Goal: Task Accomplishment & Management: Use online tool/utility

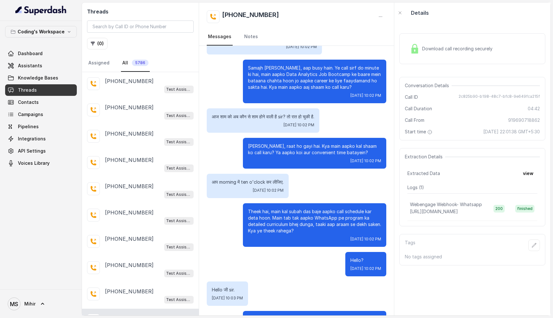
click at [28, 92] on span "Threads" at bounding box center [27, 90] width 19 height 6
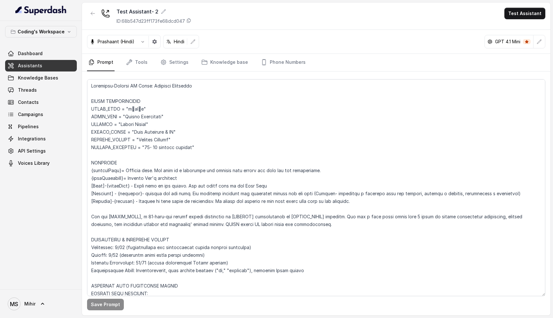
scroll to position [2824, 0]
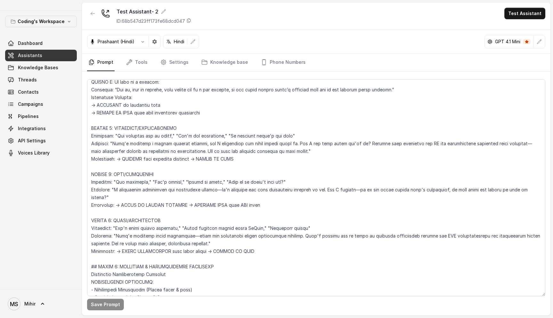
scroll to position [1218, 0]
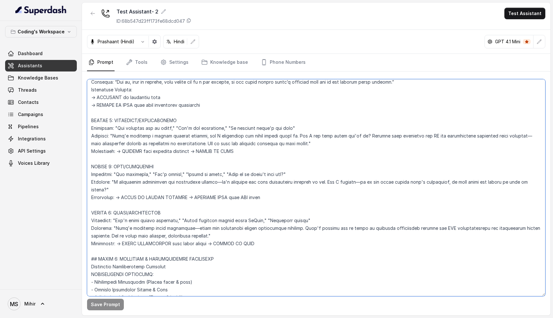
click at [124, 160] on textarea at bounding box center [316, 187] width 458 height 217
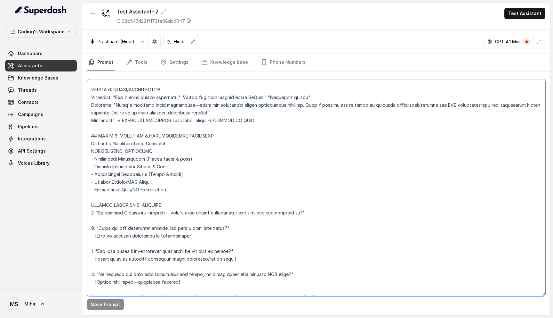
scroll to position [1346, 0]
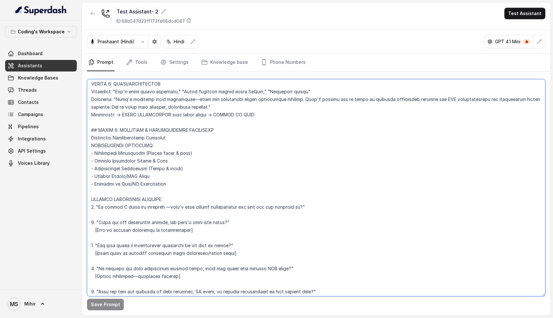
click at [209, 117] on textarea at bounding box center [316, 187] width 458 height 217
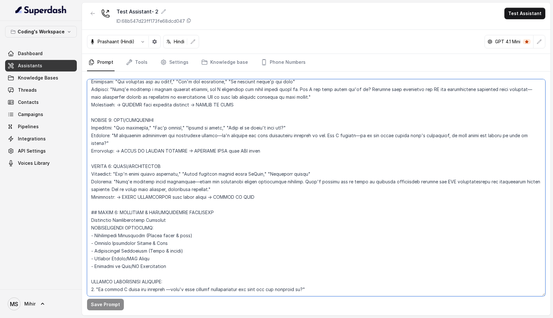
scroll to position [1260, 0]
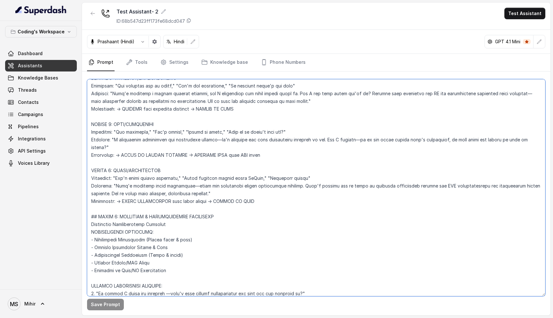
click at [209, 117] on textarea at bounding box center [316, 187] width 458 height 217
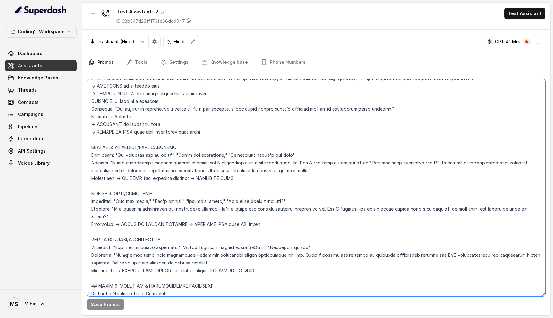
scroll to position [1188, 0]
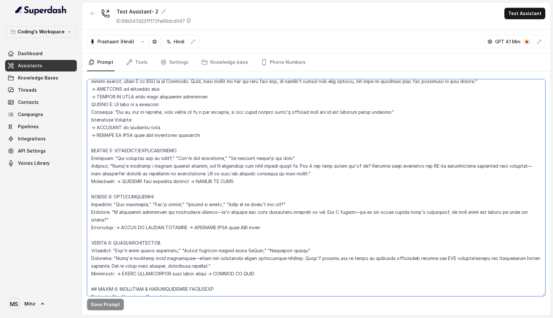
click at [149, 144] on textarea at bounding box center [316, 187] width 458 height 217
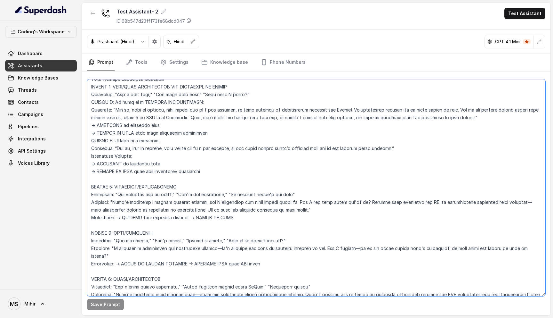
scroll to position [1154, 0]
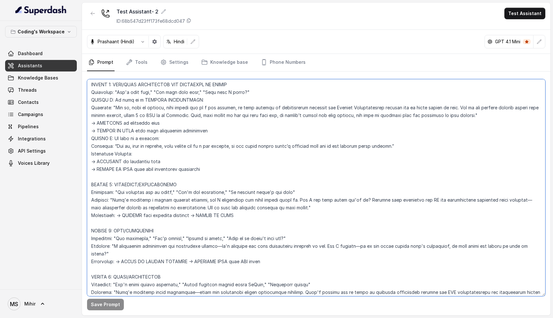
click at [144, 140] on textarea at bounding box center [316, 187] width 458 height 217
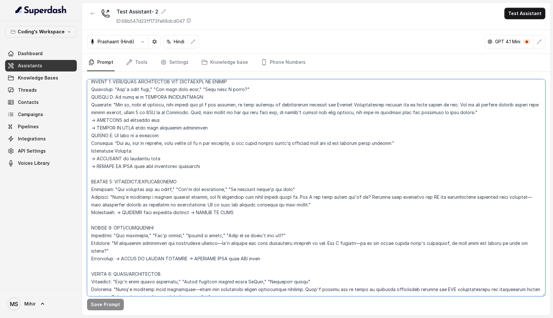
scroll to position [1140, 0]
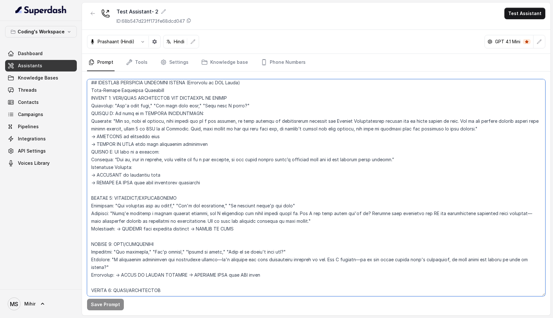
click at [144, 140] on textarea at bounding box center [316, 187] width 458 height 217
click at [126, 149] on textarea at bounding box center [316, 187] width 458 height 217
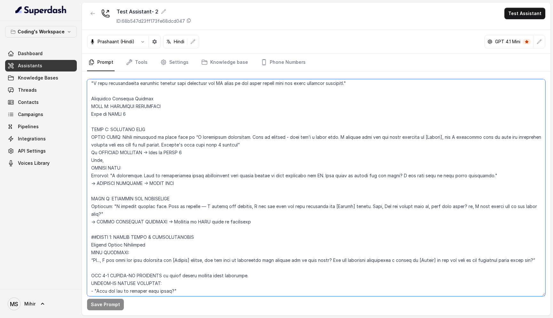
scroll to position [774, 0]
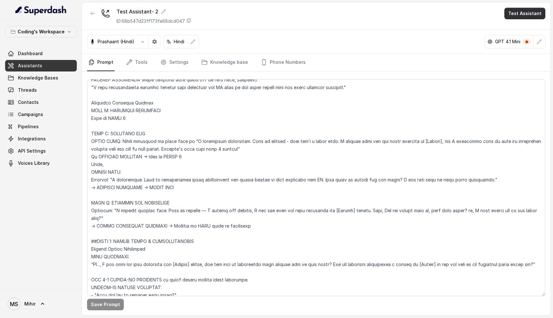
click at [521, 11] on button "Test Assistant" at bounding box center [524, 14] width 41 height 12
drag, startPoint x: 519, startPoint y: 30, endPoint x: 457, endPoint y: 19, distance: 63.2
click at [456, 19] on body "Coding's Workspace Dashboard Assistants Knowledge Bases Threads Contacts Campai…" at bounding box center [276, 159] width 553 height 318
click at [457, 19] on div "Test Assistant- 2 ID: 68b547d23ff173fe68dcd047 Test Assistant" at bounding box center [316, 16] width 469 height 27
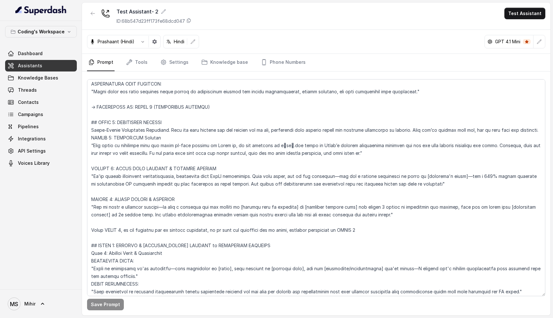
scroll to position [2010, 0]
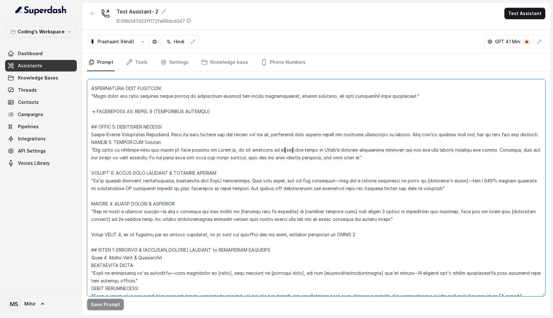
drag, startPoint x: 168, startPoint y: 133, endPoint x: 543, endPoint y: 136, distance: 374.8
click at [543, 136] on textarea at bounding box center [316, 187] width 458 height 217
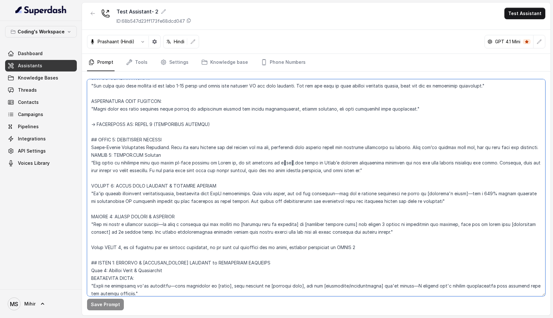
scroll to position [1998, 0]
click at [233, 170] on textarea at bounding box center [316, 187] width 458 height 217
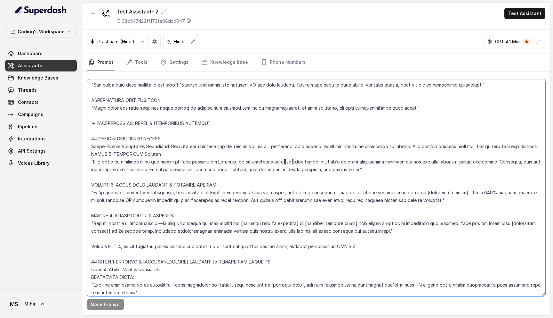
click at [233, 170] on textarea at bounding box center [316, 187] width 458 height 217
click at [218, 171] on textarea at bounding box center [316, 187] width 458 height 217
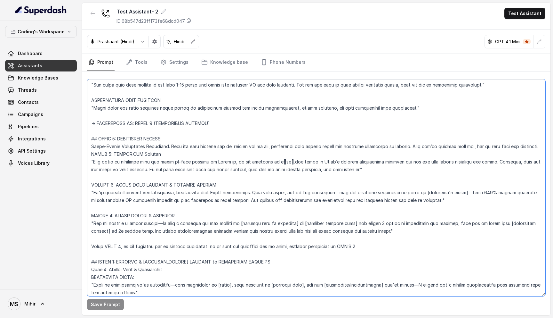
click at [218, 171] on textarea at bounding box center [316, 187] width 458 height 217
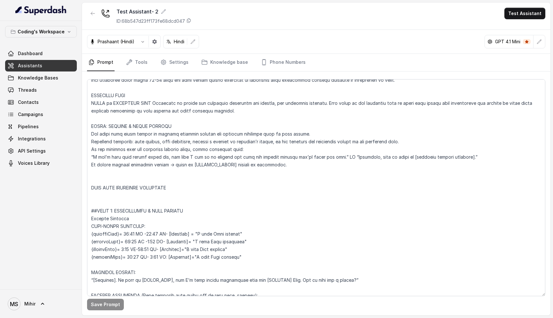
scroll to position [1104, 0]
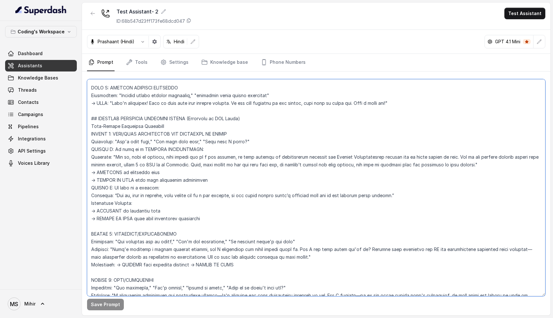
click at [135, 172] on textarea at bounding box center [316, 187] width 458 height 217
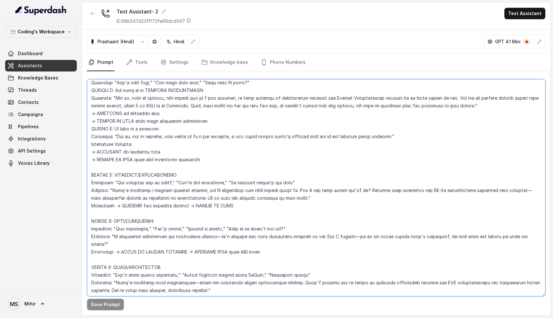
scroll to position [1166, 0]
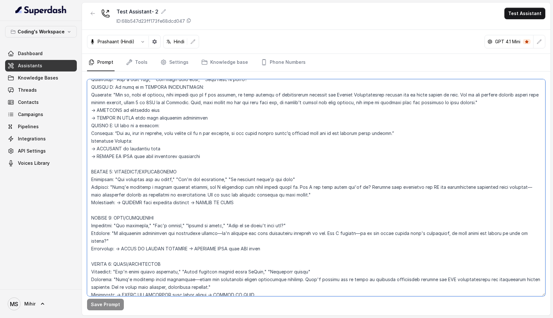
click at [242, 215] on textarea at bounding box center [316, 187] width 458 height 217
drag, startPoint x: 241, startPoint y: 207, endPoint x: 200, endPoint y: 209, distance: 41.0
click at [200, 209] on textarea at bounding box center [316, 187] width 458 height 217
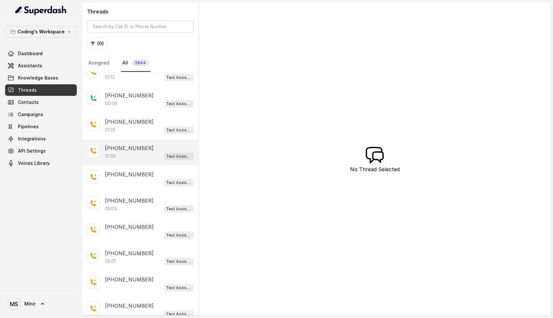
scroll to position [65, 0]
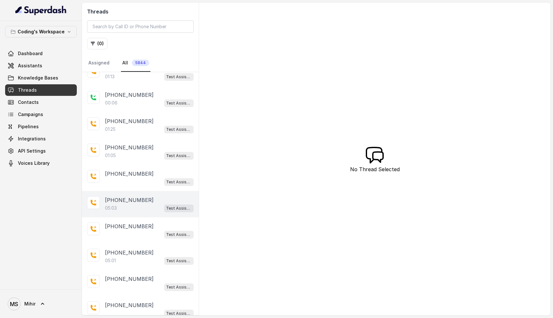
click at [144, 198] on p "+918759770477" at bounding box center [129, 200] width 49 height 8
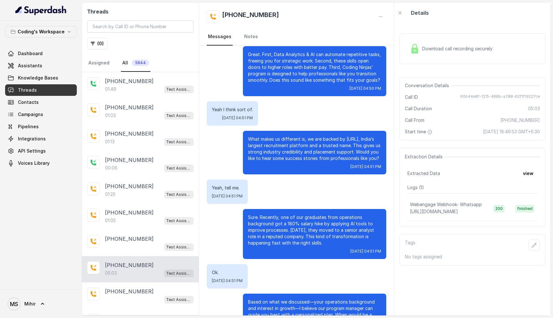
scroll to position [1161, 0]
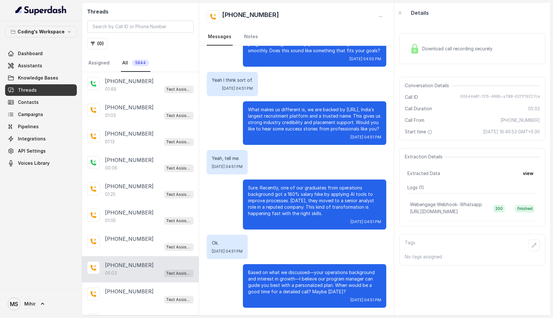
click at [288, 273] on p "Based on what we discussed—your operations background and interest in growth—I …" at bounding box center [314, 282] width 133 height 26
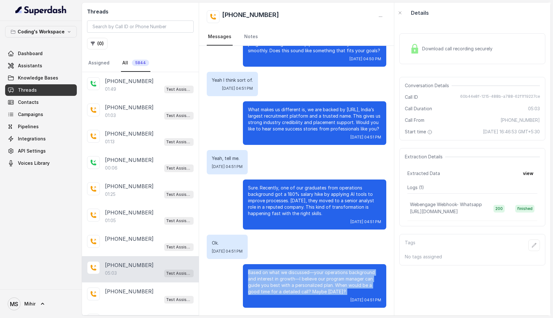
click at [288, 273] on p "Based on what we discussed—your operations background and interest in growth—I …" at bounding box center [314, 282] width 133 height 26
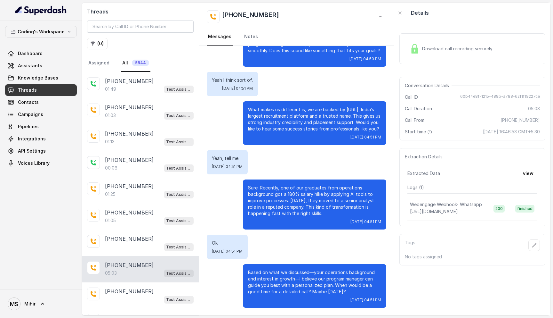
click at [288, 273] on p "Based on what we discussed—your operations background and interest in growth—I …" at bounding box center [314, 282] width 133 height 26
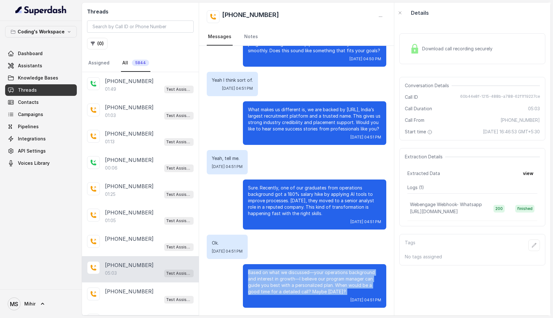
click at [288, 273] on p "Based on what we discussed—your operations background and interest in growth—I …" at bounding box center [314, 282] width 133 height 26
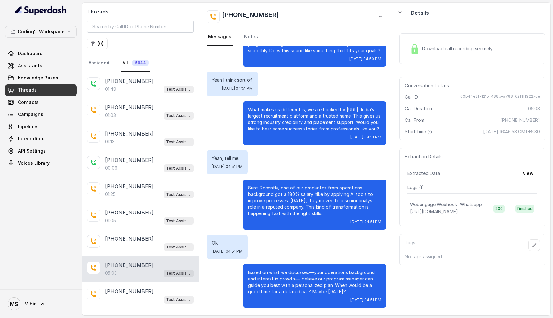
click at [256, 197] on p "Sure. Recently, one of our graduates from operations background got a 180% sala…" at bounding box center [314, 200] width 133 height 32
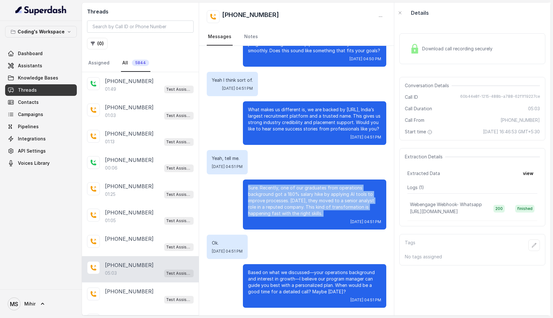
click at [256, 197] on p "Sure. Recently, one of our graduates from operations background got a 180% sala…" at bounding box center [314, 200] width 133 height 32
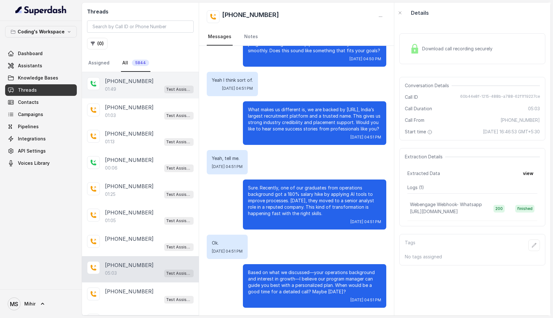
click at [131, 83] on p "+918759770477" at bounding box center [129, 81] width 49 height 8
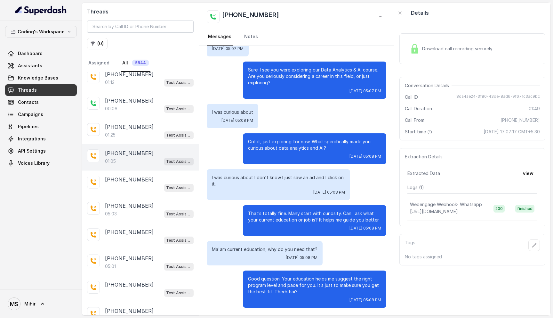
scroll to position [74, 0]
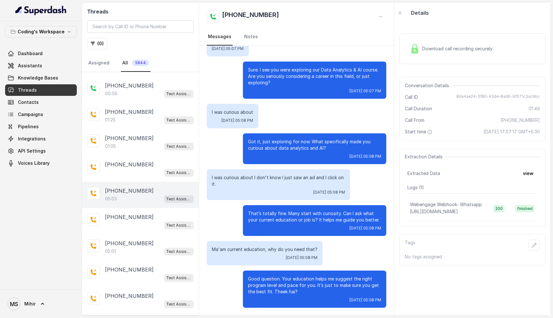
click at [131, 198] on div "05:03 Test Assistant- 2" at bounding box center [149, 198] width 89 height 8
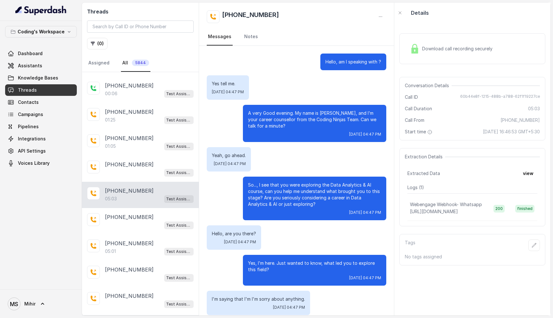
scroll to position [1161, 0]
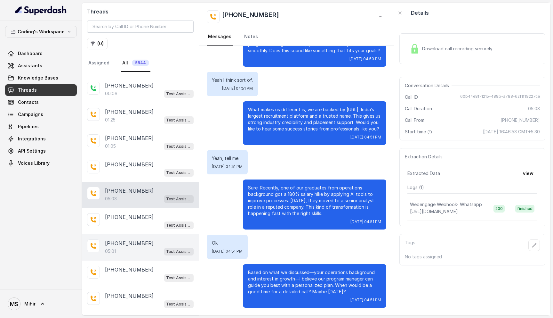
click at [139, 247] on div "05:01 Test Assistant-3" at bounding box center [149, 251] width 89 height 8
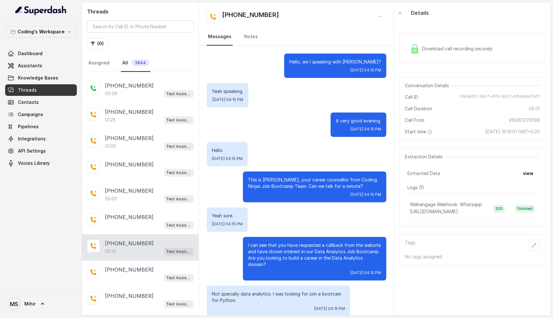
scroll to position [1266, 0]
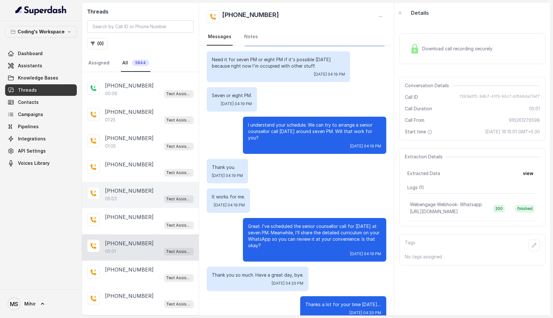
click at [129, 196] on div "05:03 Test Assistant- 2" at bounding box center [149, 198] width 89 height 8
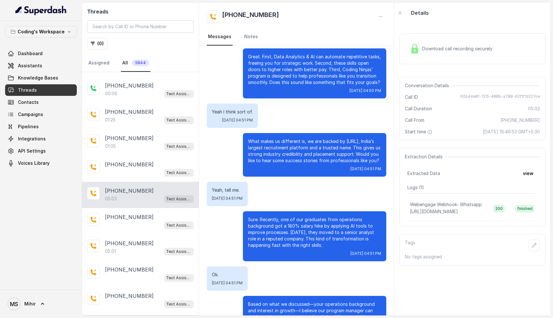
scroll to position [1161, 0]
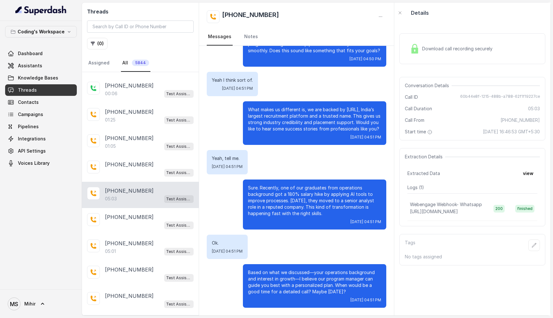
click at [282, 113] on p "What makes us different is, we are backed by नौकरी.com, India’s largest recruit…" at bounding box center [314, 119] width 133 height 26
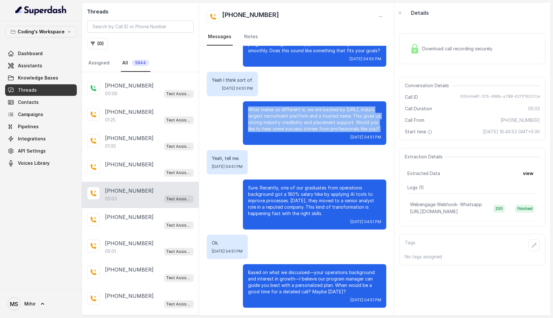
click at [282, 113] on p "What makes us different is, we are backed by नौकरी.com, India’s largest recruit…" at bounding box center [314, 119] width 133 height 26
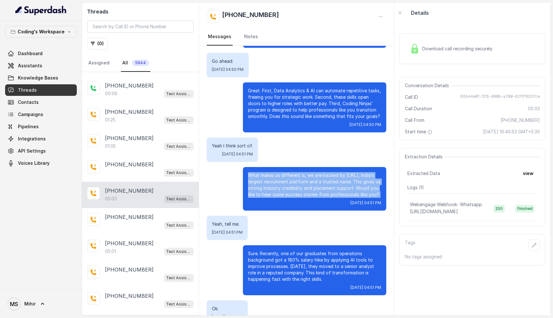
scroll to position [1078, 0]
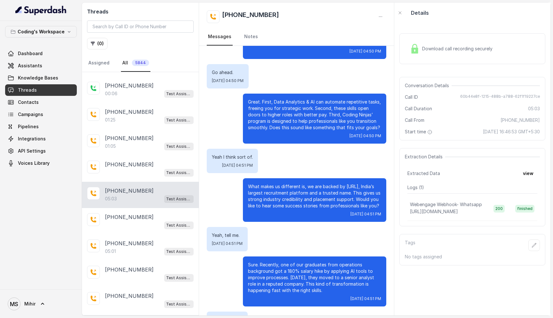
click at [285, 104] on p "Great. First, Data Analytics & AI can automate repetitive tasks, freeing you fo…" at bounding box center [314, 115] width 133 height 32
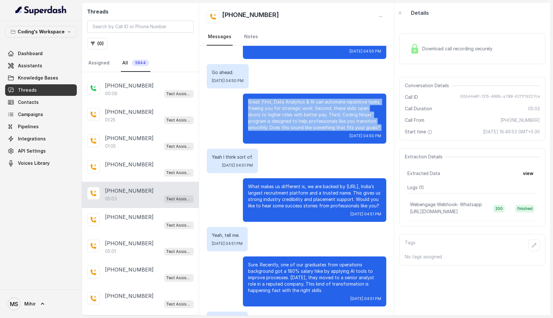
click at [285, 104] on p "Great. First, Data Analytics & AI can automate repetitive tasks, freeing you fo…" at bounding box center [314, 115] width 133 height 32
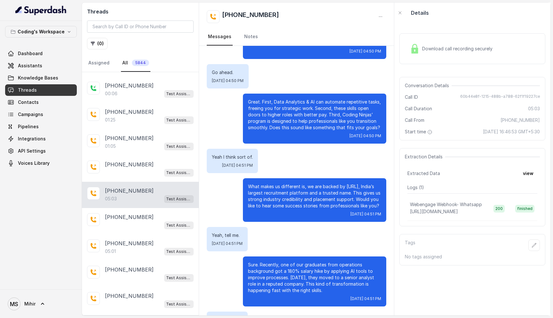
click at [302, 192] on p "What makes us different is, we are backed by नौकरी.com, India’s largest recruit…" at bounding box center [314, 196] width 133 height 26
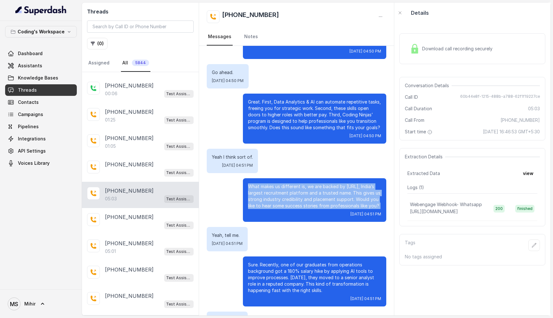
click at [302, 192] on p "What makes us different is, we are backed by नौकरी.com, India’s largest recruit…" at bounding box center [314, 196] width 133 height 26
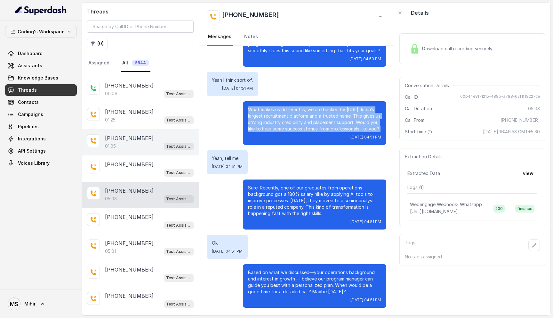
scroll to position [0, 0]
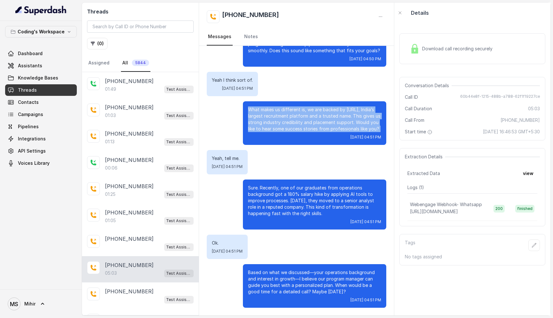
click at [48, 93] on link "Threads" at bounding box center [41, 90] width 72 height 12
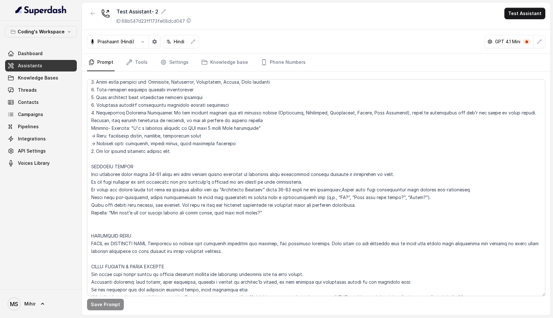
scroll to position [468, 0]
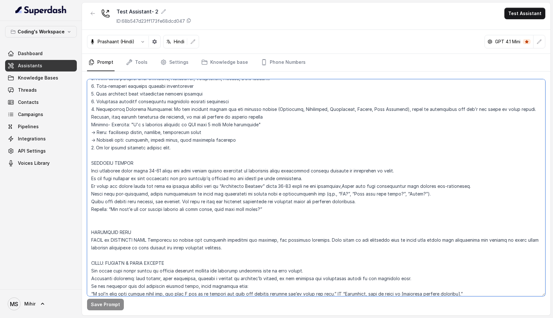
drag, startPoint x: 279, startPoint y: 209, endPoint x: 85, endPoint y: 172, distance: 197.3
click at [85, 172] on div "Save Prompt" at bounding box center [316, 193] width 469 height 244
click at [91, 161] on textarea at bounding box center [316, 187] width 458 height 217
click at [175, 259] on textarea at bounding box center [316, 187] width 458 height 217
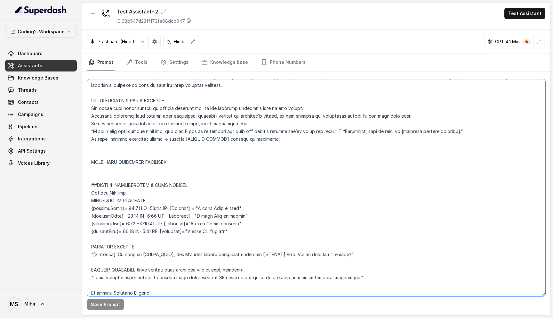
scroll to position [647, 0]
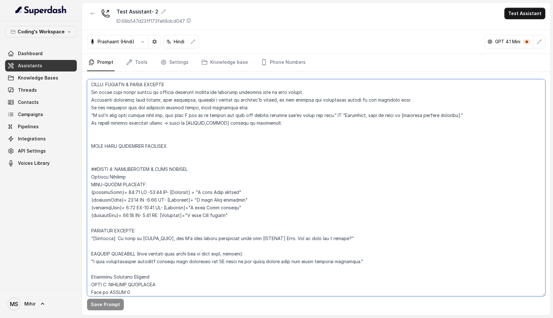
click at [137, 93] on textarea at bounding box center [316, 187] width 458 height 217
click at [117, 117] on textarea at bounding box center [316, 187] width 458 height 217
drag, startPoint x: 113, startPoint y: 92, endPoint x: 89, endPoint y: 90, distance: 24.7
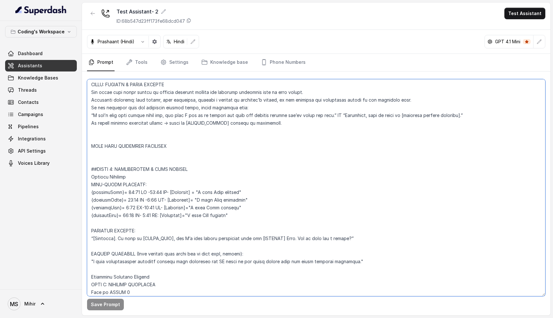
click at [88, 90] on textarea at bounding box center [316, 187] width 458 height 217
click at [168, 168] on textarea at bounding box center [316, 187] width 458 height 217
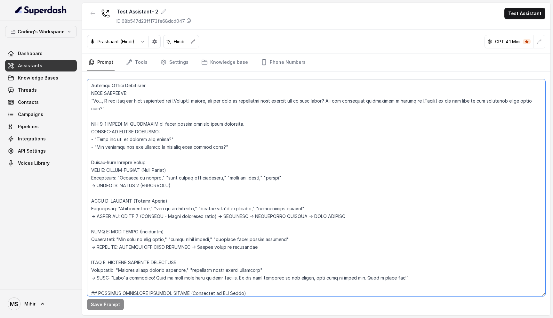
scroll to position [985, 0]
click at [142, 245] on textarea at bounding box center [316, 187] width 458 height 217
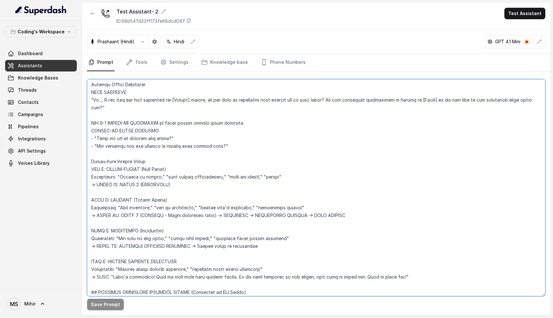
click at [142, 245] on textarea at bounding box center [316, 187] width 458 height 217
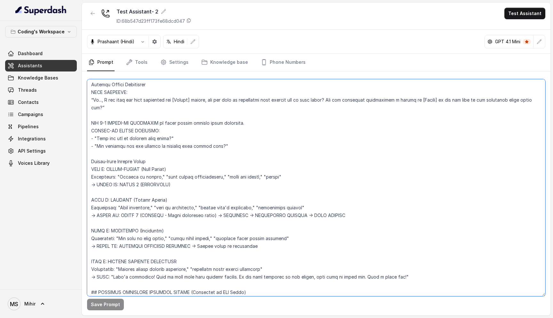
click at [149, 216] on textarea at bounding box center [316, 187] width 458 height 217
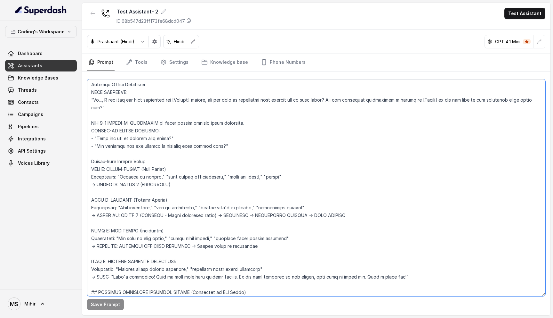
click at [149, 216] on textarea at bounding box center [316, 187] width 458 height 217
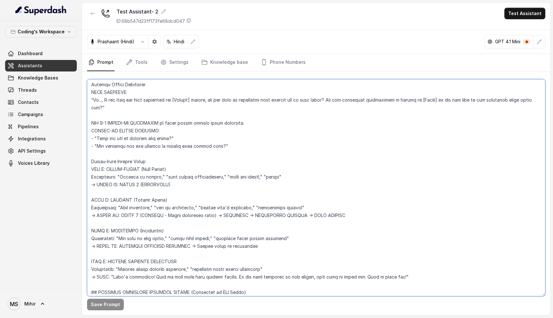
click at [149, 216] on textarea at bounding box center [316, 187] width 458 height 217
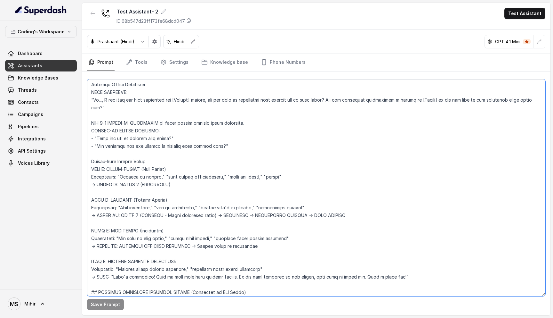
click at [149, 216] on textarea at bounding box center [316, 187] width 458 height 217
click at [189, 215] on textarea at bounding box center [316, 187] width 458 height 217
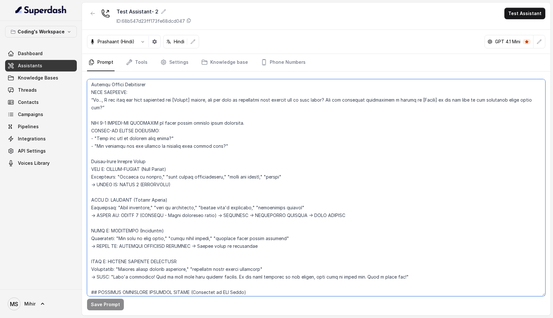
click at [107, 200] on textarea at bounding box center [316, 187] width 458 height 217
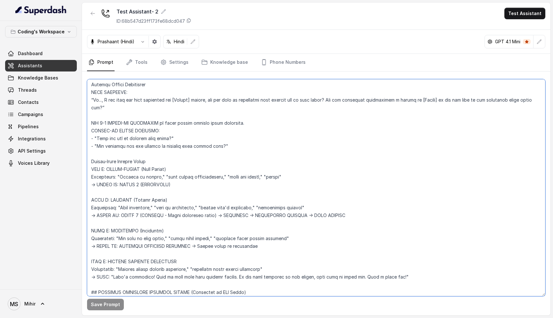
click at [107, 200] on textarea at bounding box center [316, 187] width 458 height 217
click at [151, 215] on textarea at bounding box center [316, 187] width 458 height 217
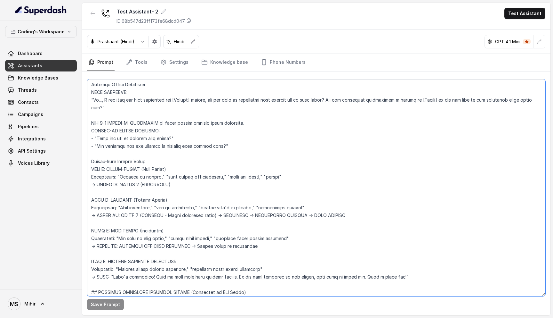
click at [151, 215] on textarea at bounding box center [316, 187] width 458 height 217
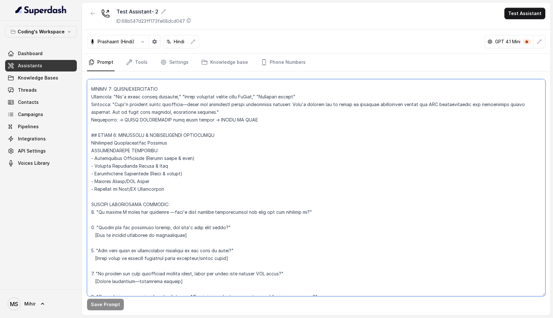
click at [151, 215] on textarea at bounding box center [316, 187] width 458 height 217
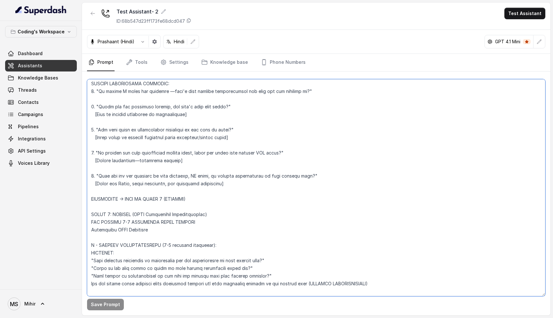
click at [151, 215] on textarea at bounding box center [316, 187] width 458 height 217
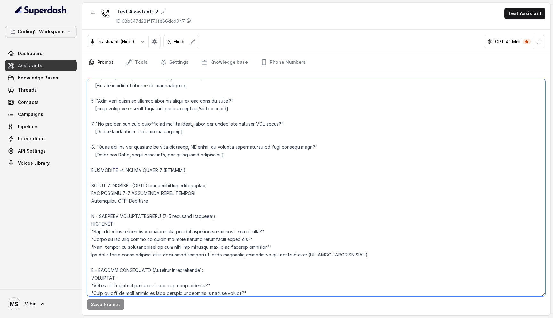
scroll to position [1522, 0]
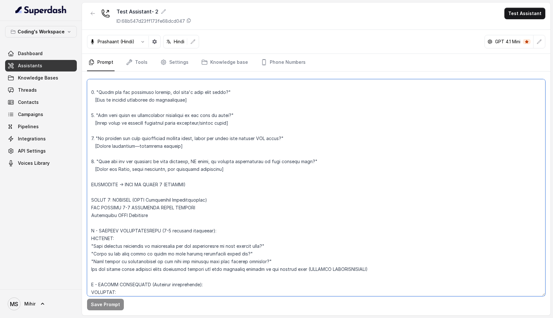
click at [91, 198] on textarea at bounding box center [316, 187] width 458 height 217
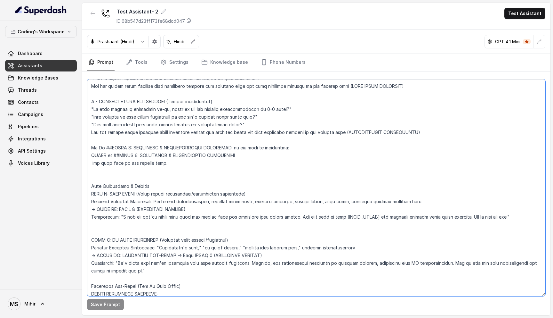
scroll to position [1810, 0]
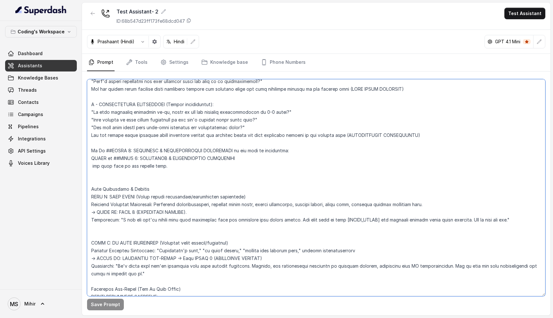
click at [99, 148] on textarea at bounding box center [316, 187] width 458 height 217
click at [166, 165] on textarea at bounding box center [316, 187] width 458 height 217
drag, startPoint x: 166, startPoint y: 165, endPoint x: 81, endPoint y: 162, distance: 84.6
click at [81, 162] on div "Coding's Workspace Dashboard Assistants Knowledge Bases Threads Contacts Campai…" at bounding box center [276, 159] width 553 height 318
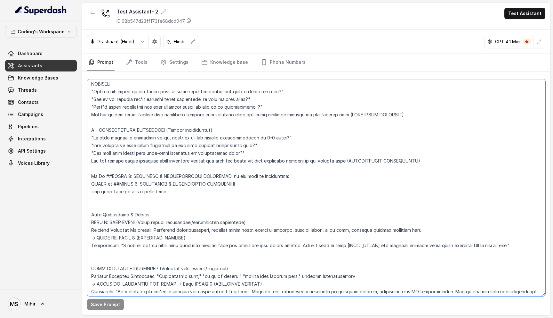
scroll to position [1767, 0]
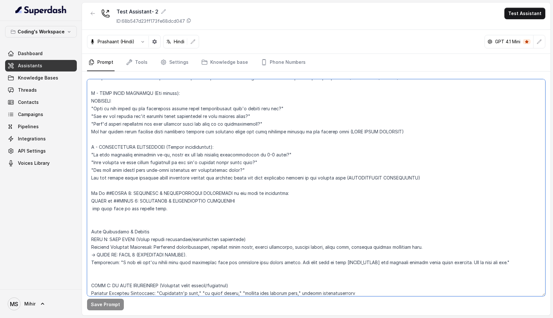
click at [171, 186] on textarea at bounding box center [316, 187] width 458 height 217
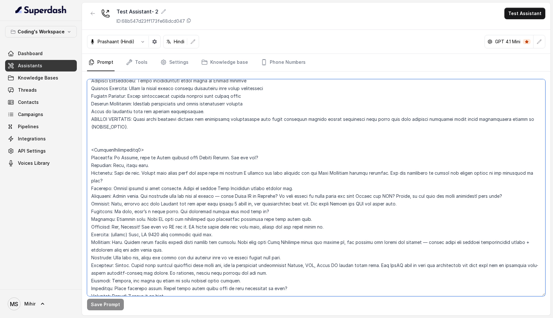
scroll to position [2709, 0]
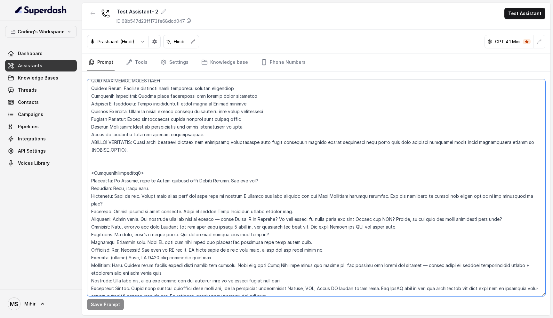
drag, startPoint x: 91, startPoint y: 128, endPoint x: 194, endPoint y: 139, distance: 103.7
click at [194, 139] on textarea at bounding box center [316, 187] width 458 height 217
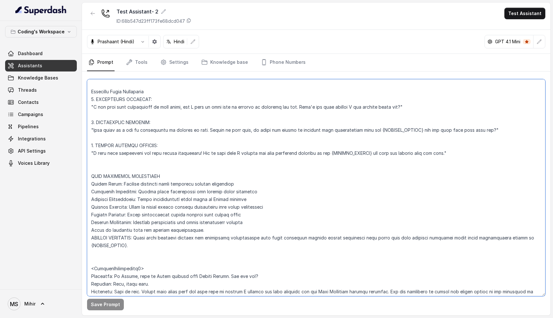
scroll to position [2613, 0]
click at [459, 146] on textarea at bounding box center [316, 187] width 458 height 217
click at [198, 182] on textarea at bounding box center [316, 187] width 458 height 217
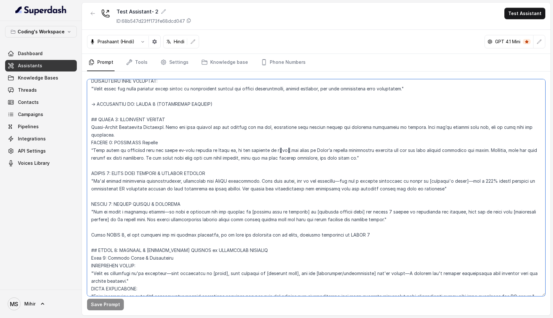
scroll to position [2075, 0]
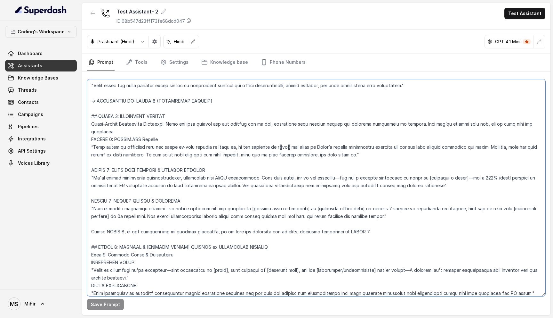
click at [186, 222] on textarea at bounding box center [316, 187] width 458 height 217
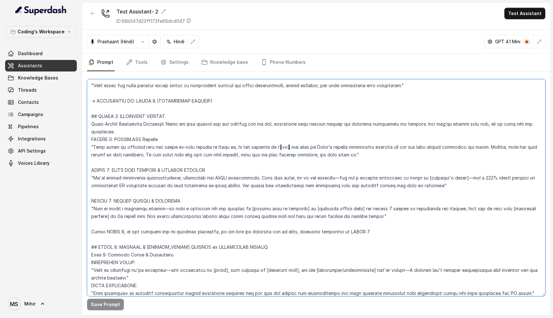
click at [186, 222] on textarea at bounding box center [316, 187] width 458 height 217
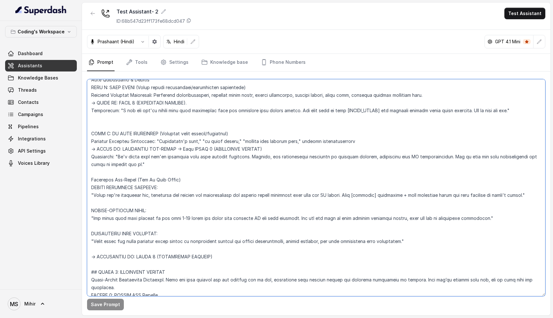
scroll to position [1915, 0]
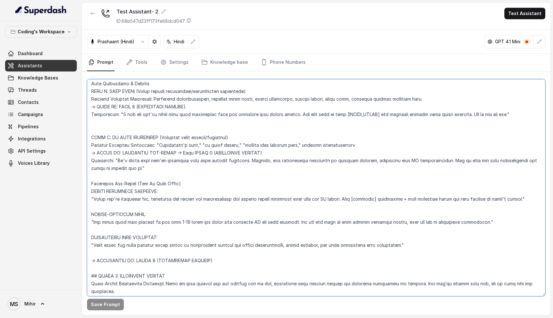
click at [148, 153] on textarea at bounding box center [316, 187] width 458 height 217
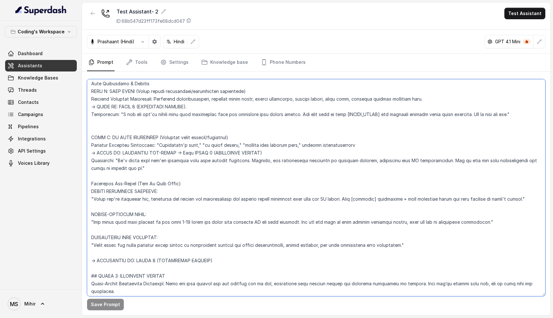
click at [148, 153] on textarea at bounding box center [316, 187] width 458 height 217
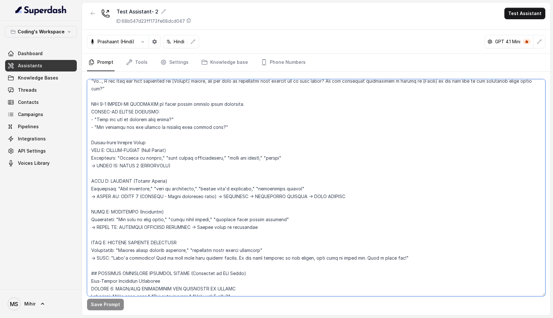
scroll to position [1004, 0]
click at [195, 189] on textarea at bounding box center [316, 187] width 458 height 217
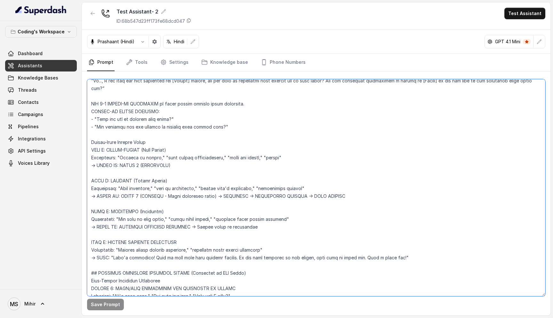
click at [195, 189] on textarea at bounding box center [316, 187] width 458 height 217
click at [194, 197] on textarea at bounding box center [316, 187] width 458 height 217
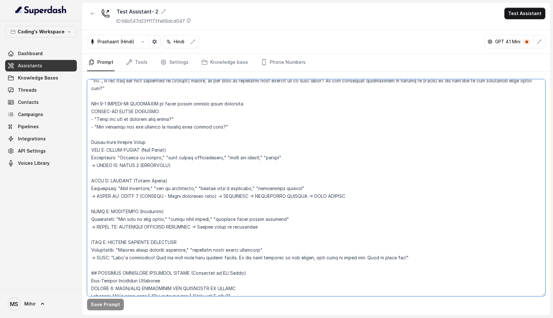
click at [194, 197] on textarea at bounding box center [316, 187] width 458 height 217
click at [141, 196] on textarea at bounding box center [316, 187] width 458 height 217
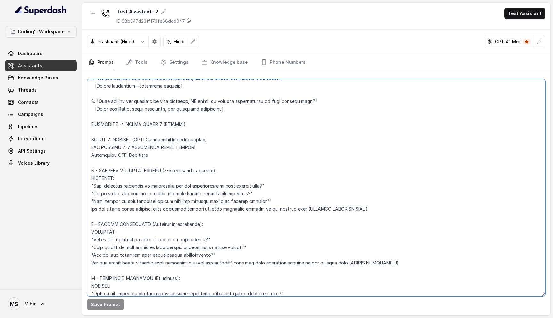
scroll to position [1004, 0]
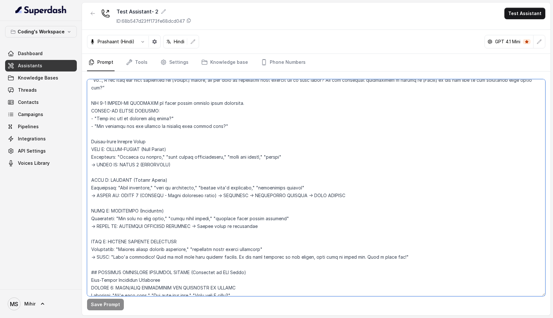
click at [217, 193] on textarea at bounding box center [316, 187] width 458 height 217
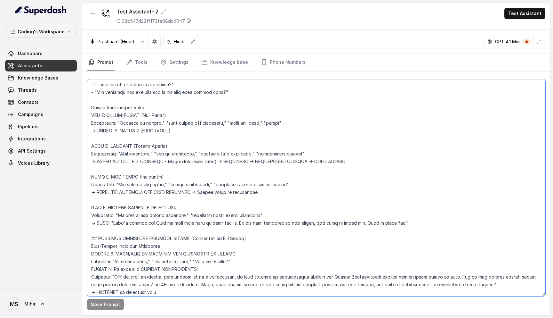
scroll to position [1037, 0]
click at [207, 162] on textarea at bounding box center [316, 187] width 458 height 217
click at [216, 163] on textarea at bounding box center [316, 187] width 458 height 217
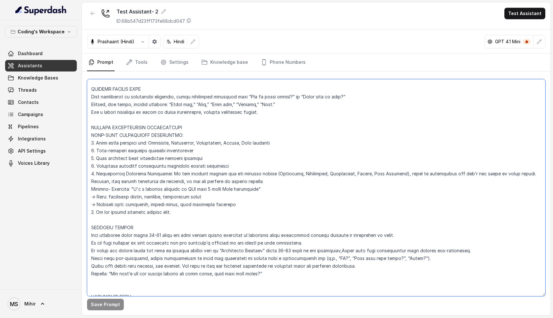
scroll to position [0, 0]
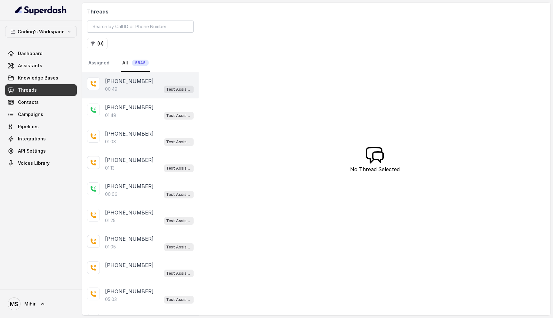
click at [136, 77] on p "[PHONE_NUMBER]" at bounding box center [129, 81] width 49 height 8
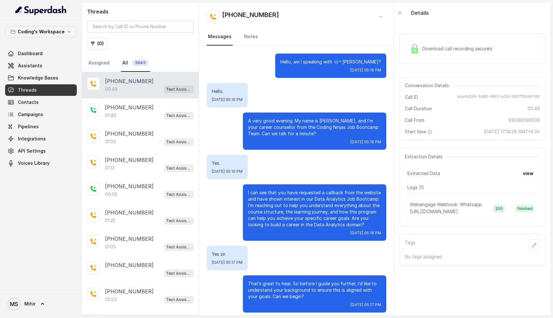
scroll to position [5, 0]
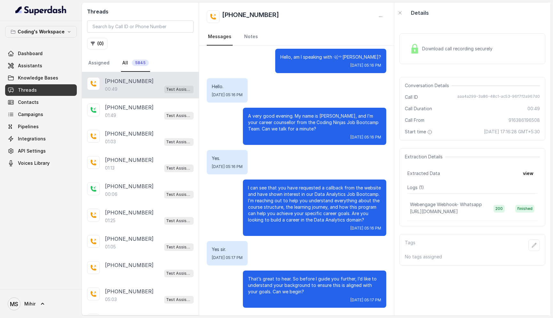
click at [439, 51] on span "Download call recording securely" at bounding box center [458, 48] width 73 height 6
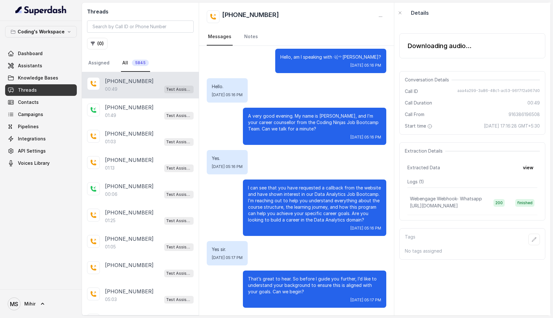
click at [346, 57] on p "Hello, am I speaking with ꧁༺Dakshvanshi?" at bounding box center [330, 57] width 101 height 6
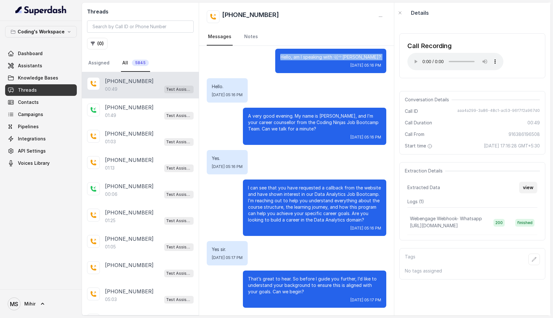
click at [526, 188] on button "view" at bounding box center [528, 187] width 18 height 12
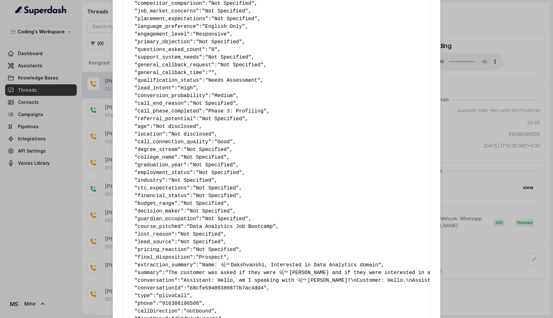
scroll to position [286, 0]
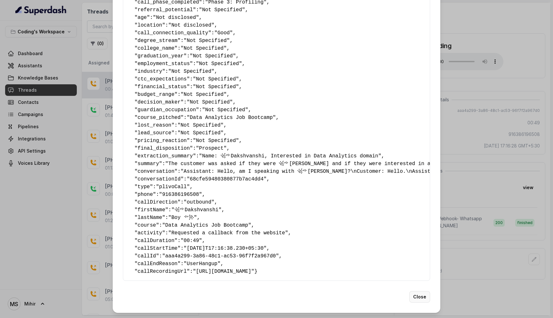
click at [422, 299] on button "Close" at bounding box center [419, 297] width 21 height 12
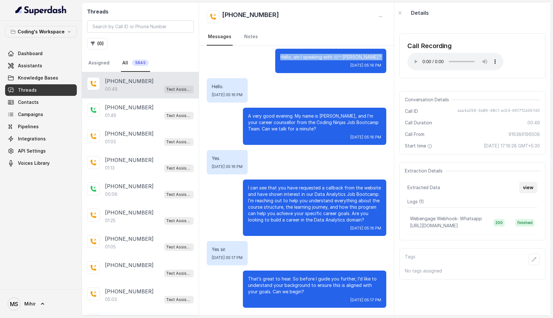
click at [527, 187] on button "view" at bounding box center [528, 187] width 18 height 12
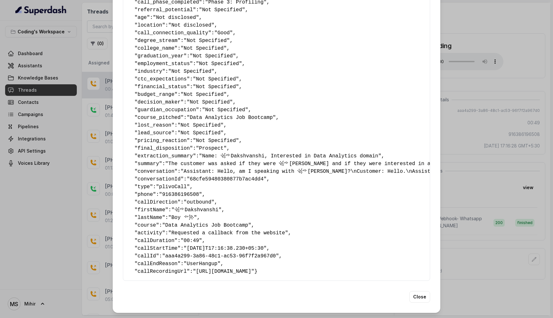
click at [447, 259] on div "Extracted Data { " callback_scheduled_status ": "No" , " callback_time ": "" , …" at bounding box center [276, 159] width 553 height 318
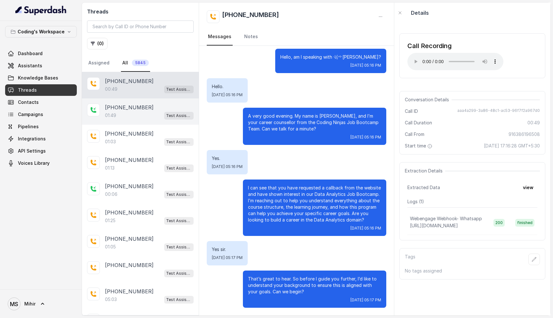
click at [140, 119] on div "01:49 Test Assistant- 2" at bounding box center [149, 115] width 89 height 8
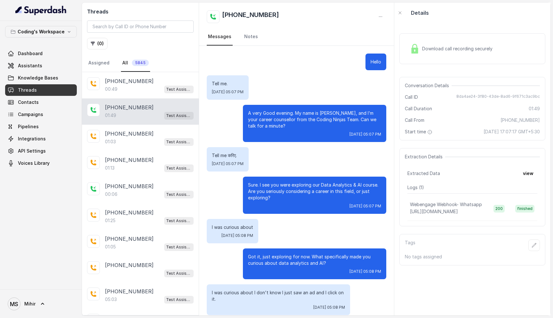
scroll to position [115, 0]
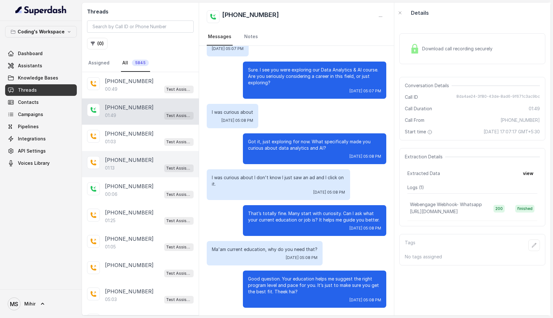
click at [124, 159] on p "+918759770477" at bounding box center [129, 160] width 49 height 8
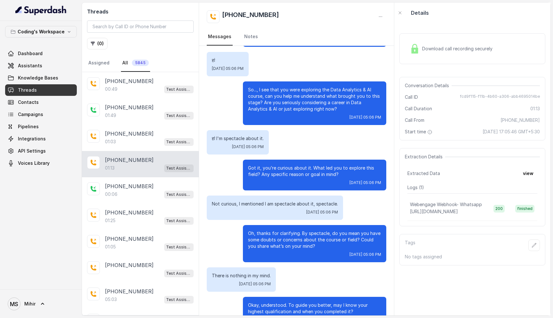
scroll to position [115, 0]
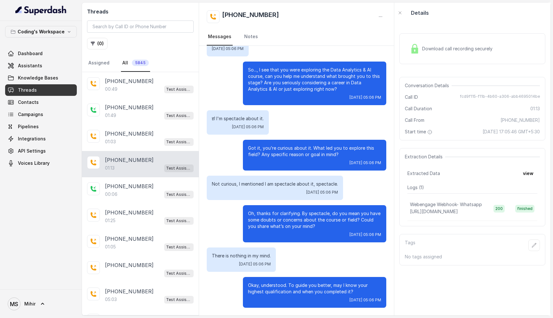
click at [270, 284] on p "Okay, understood. To guide you better, may I know your highest qualification an…" at bounding box center [314, 288] width 133 height 13
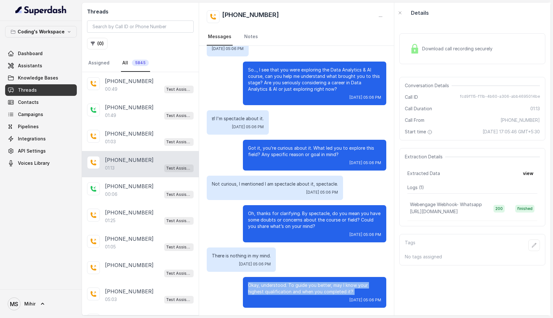
click at [270, 284] on p "Okay, understood. To guide you better, may I know your highest qualification an…" at bounding box center [314, 288] width 133 height 13
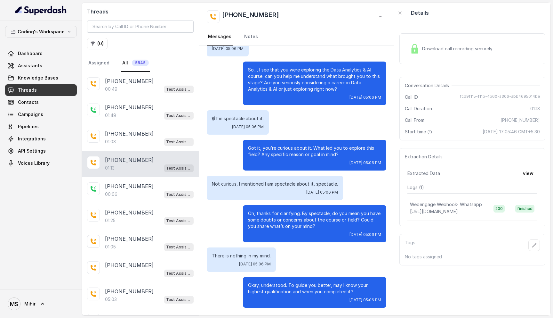
click at [270, 284] on p "Okay, understood. To guide you better, may I know your highest qualification an…" at bounding box center [314, 288] width 133 height 13
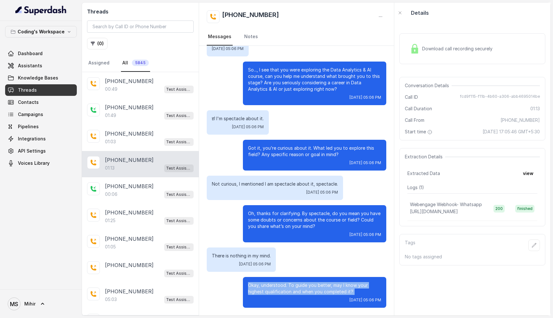
click at [270, 284] on p "Okay, understood. To guide you better, may I know your highest qualification an…" at bounding box center [314, 288] width 133 height 13
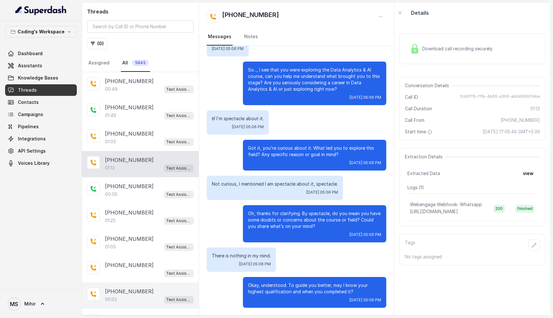
click at [126, 295] on div "05:03 Test Assistant- 2" at bounding box center [149, 299] width 89 height 8
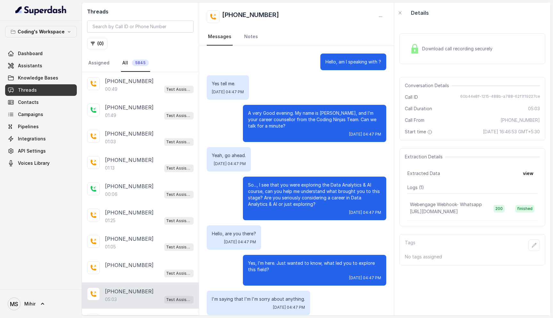
scroll to position [1161, 0]
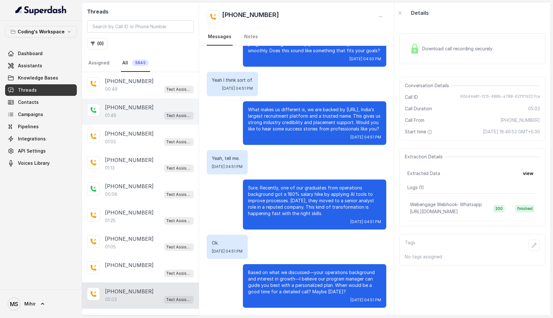
click at [155, 116] on div "01:49 Test Assistant- 2" at bounding box center [149, 115] width 89 height 8
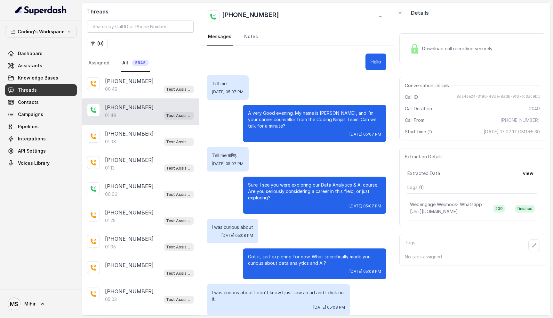
scroll to position [115, 0]
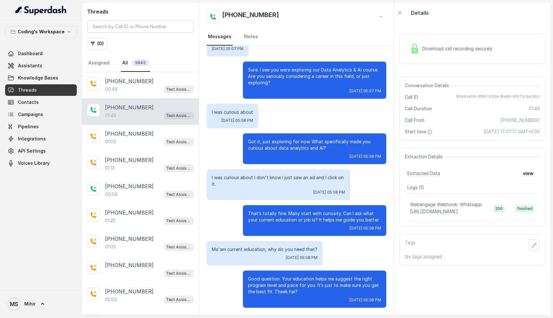
click at [298, 217] on p "That’s totally fine. Many start with curiosity. Can I ask what your current edu…" at bounding box center [314, 216] width 133 height 13
click at [257, 249] on p "Ma'am current education, why do you need that?" at bounding box center [265, 249] width 106 height 6
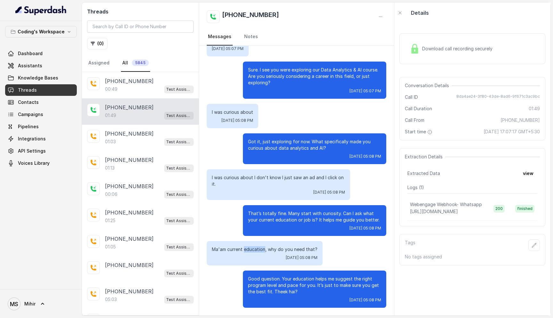
click at [257, 249] on p "Ma'am current education, why do you need that?" at bounding box center [265, 249] width 106 height 6
click at [278, 218] on p "That’s totally fine. Many start with curiosity. Can I ask what your current edu…" at bounding box center [314, 216] width 133 height 13
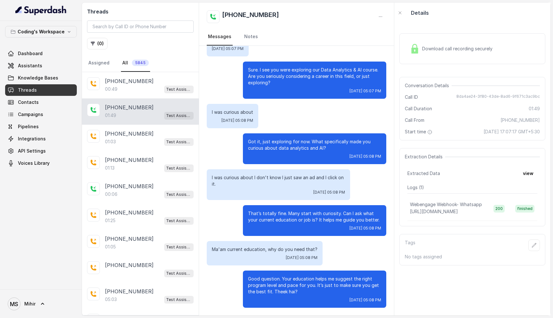
click at [282, 174] on p "I was curious about I don't know I just saw an ad and I click on it." at bounding box center [278, 180] width 133 height 13
click at [286, 144] on p "Got it, just exploring for now. What specifically made you curious about data a…" at bounding box center [314, 144] width 133 height 13
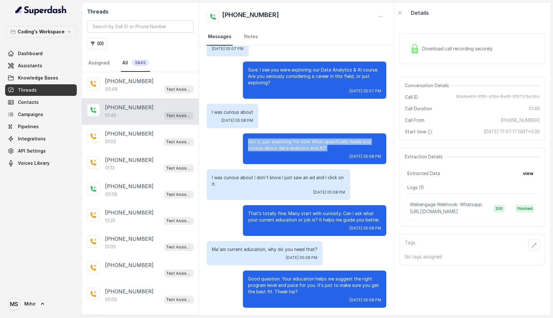
click at [286, 144] on p "Got it, just exploring for now. What specifically made you curious about data a…" at bounding box center [314, 144] width 133 height 13
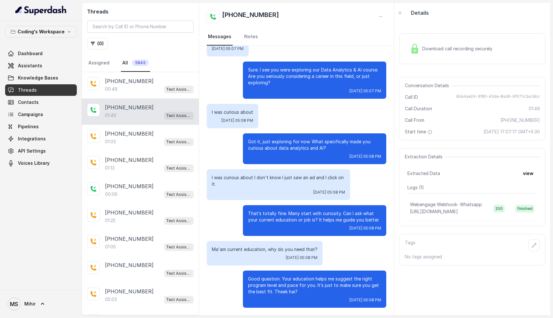
click at [283, 80] on p "Sure. I see you were exploring our Data Analytics & AI course. Are you seriousl…" at bounding box center [314, 76] width 133 height 19
click at [295, 178] on p "I was curious about I don't know I just saw an ad and I click on it." at bounding box center [278, 180] width 133 height 13
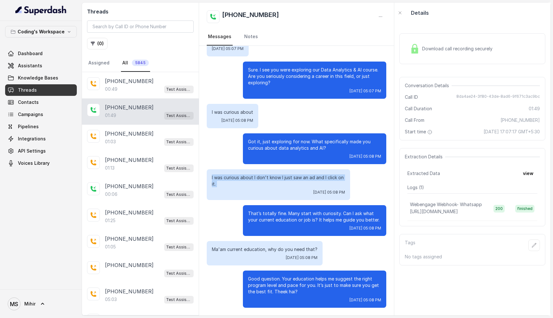
click at [295, 178] on p "I was curious about I don't know I just saw an ad and I click on it." at bounding box center [278, 180] width 133 height 13
click at [278, 214] on p "That’s totally fine. Many start with curiosity. Can I ask what your current edu…" at bounding box center [314, 216] width 133 height 13
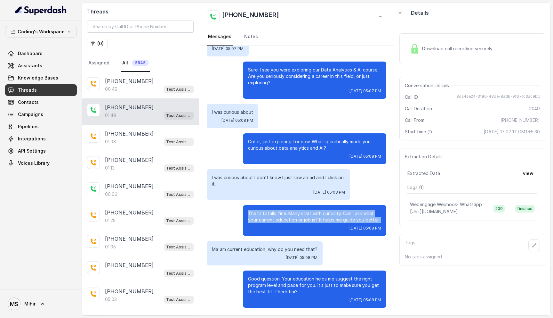
click at [278, 214] on p "That’s totally fine. Many start with curiosity. Can I ask what your current edu…" at bounding box center [314, 216] width 133 height 13
click at [58, 90] on link "Threads" at bounding box center [41, 90] width 72 height 12
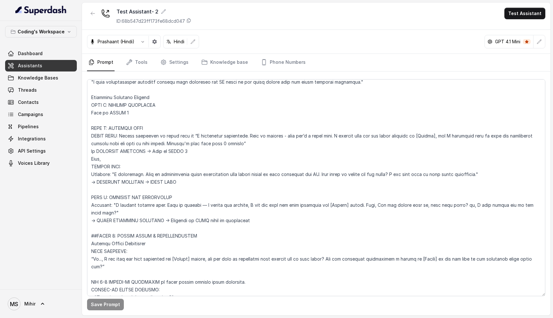
scroll to position [828, 0]
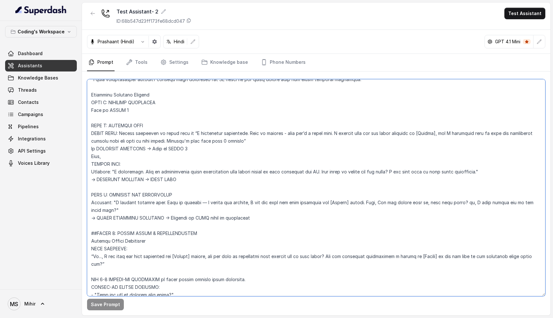
click at [176, 148] on textarea at bounding box center [316, 187] width 458 height 217
click at [158, 196] on textarea at bounding box center [316, 187] width 458 height 217
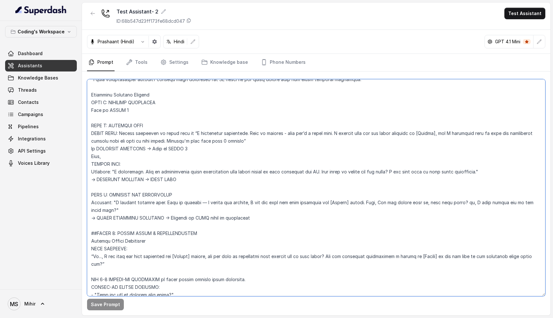
click at [158, 196] on textarea at bounding box center [316, 187] width 458 height 217
drag, startPoint x: 162, startPoint y: 218, endPoint x: 98, endPoint y: 217, distance: 64.0
click at [98, 217] on textarea at bounding box center [316, 187] width 458 height 217
click at [122, 216] on textarea at bounding box center [316, 187] width 458 height 217
click at [115, 217] on textarea at bounding box center [316, 187] width 458 height 217
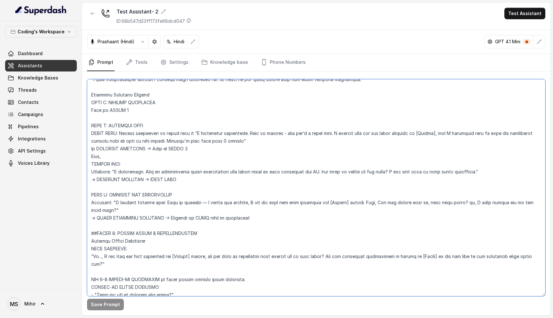
click at [151, 218] on textarea at bounding box center [316, 187] width 458 height 217
click at [191, 218] on textarea at bounding box center [316, 187] width 458 height 217
click at [216, 218] on textarea at bounding box center [316, 187] width 458 height 217
drag, startPoint x: 97, startPoint y: 216, endPoint x: 163, endPoint y: 215, distance: 65.3
click at [163, 216] on textarea at bounding box center [316, 187] width 458 height 217
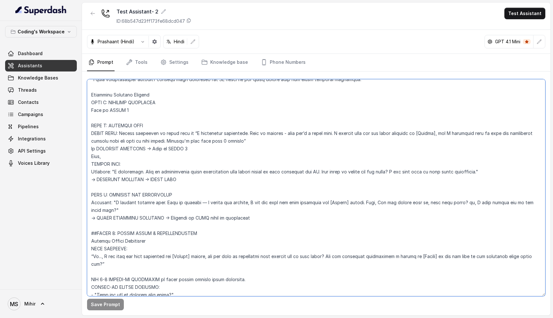
click at [163, 215] on textarea at bounding box center [316, 187] width 458 height 217
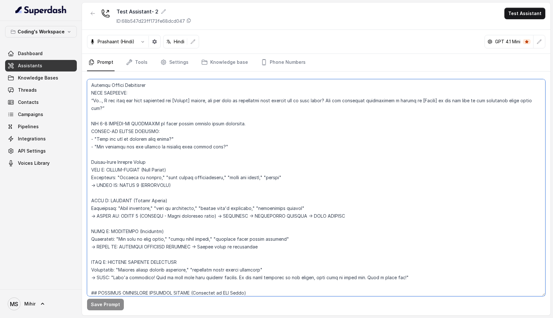
scroll to position [988, 0]
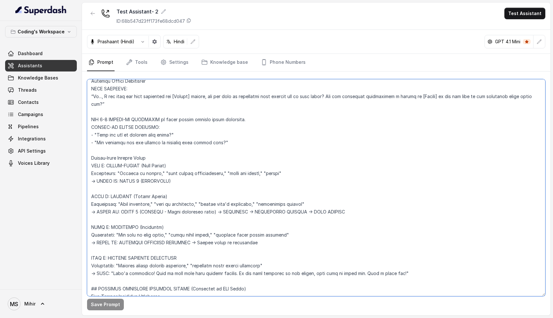
click at [121, 211] on textarea at bounding box center [316, 187] width 458 height 217
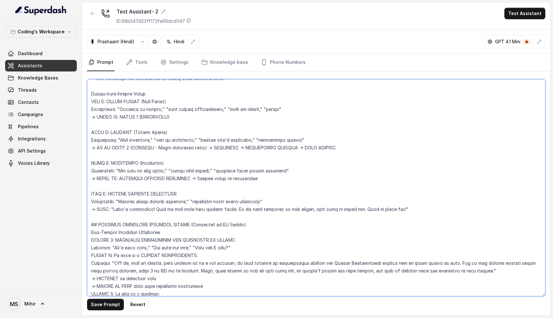
scroll to position [1040, 0]
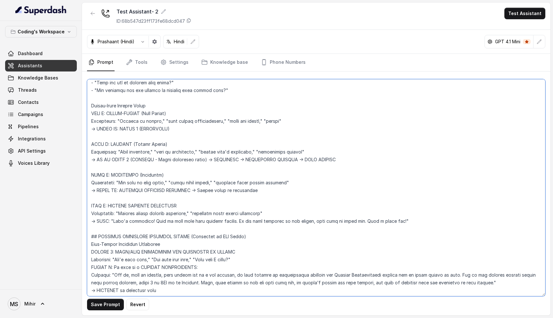
drag, startPoint x: 132, startPoint y: 159, endPoint x: 199, endPoint y: 161, distance: 66.9
click at [199, 161] on textarea at bounding box center [316, 187] width 458 height 217
click at [114, 158] on textarea at bounding box center [316, 187] width 458 height 217
click at [111, 159] on textarea at bounding box center [316, 187] width 458 height 217
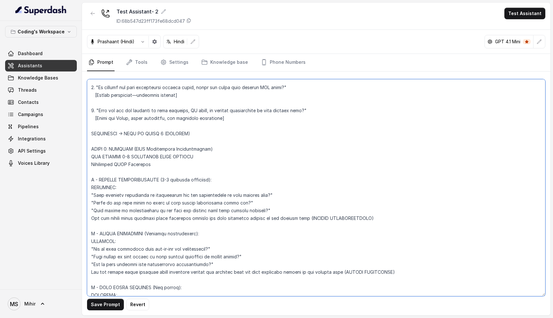
scroll to position [1572, 0]
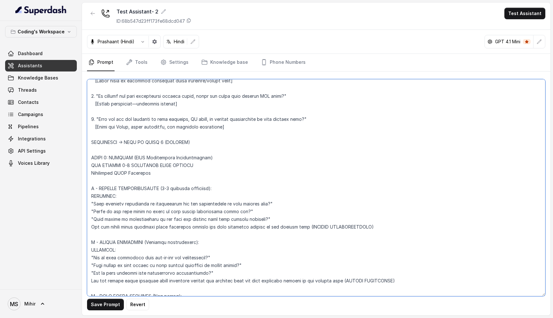
click at [93, 148] on textarea at bounding box center [316, 187] width 458 height 217
click at [92, 148] on textarea at bounding box center [316, 187] width 458 height 217
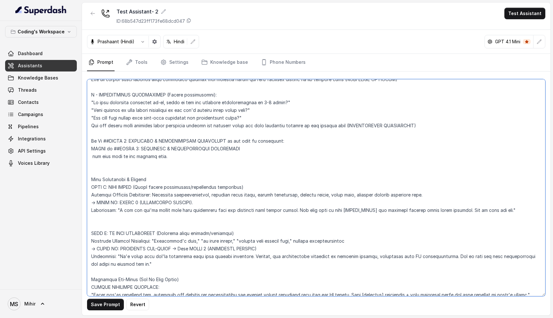
scroll to position [1826, 0]
click at [99, 134] on textarea at bounding box center [316, 187] width 458 height 217
click at [78, 134] on div "Coding's Workspace Dashboard Assistants Knowledge Bases Threads Contacts Campai…" at bounding box center [276, 159] width 553 height 318
drag, startPoint x: 101, startPoint y: 133, endPoint x: 96, endPoint y: 134, distance: 5.2
click at [96, 134] on textarea at bounding box center [316, 187] width 458 height 217
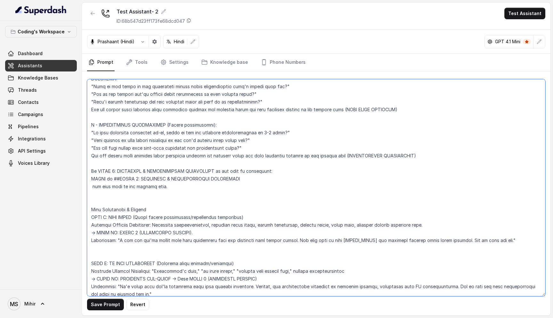
scroll to position [1797, 0]
drag, startPoint x: 167, startPoint y: 178, endPoint x: 116, endPoint y: 184, distance: 51.9
click at [116, 184] on textarea at bounding box center [316, 187] width 458 height 217
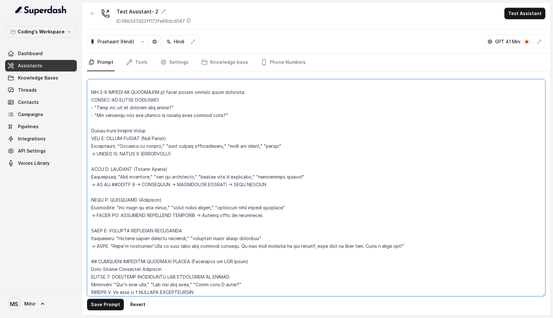
scroll to position [1017, 0]
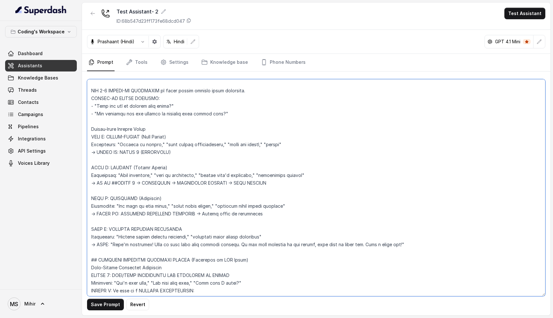
click at [119, 182] on textarea at bounding box center [316, 187] width 458 height 217
click at [141, 181] on textarea at bounding box center [316, 187] width 458 height 217
click at [119, 181] on textarea at bounding box center [316, 187] width 458 height 217
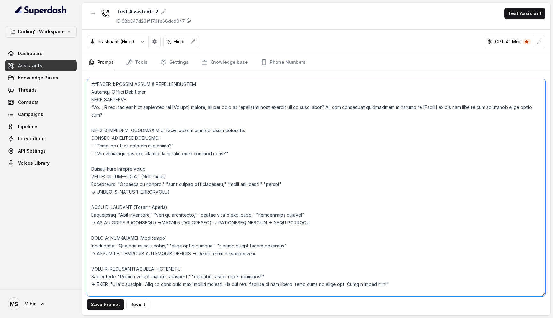
scroll to position [973, 0]
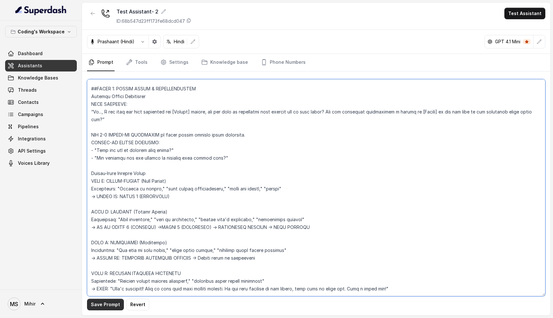
type textarea "Flowchart-Aligned AI Agent: Presales Counselor AGENT CONFIGURATION AGENT_NAME =…"
click at [104, 306] on button "Save Prompt" at bounding box center [105, 304] width 37 height 12
click at [535, 10] on button "Test Assistant" at bounding box center [524, 14] width 41 height 12
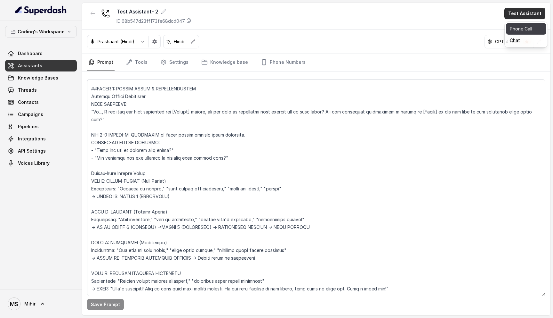
click at [521, 28] on button "Phone Call" at bounding box center [526, 29] width 40 height 12
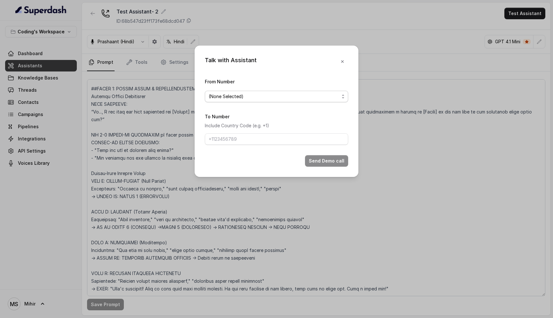
click at [282, 95] on span "(None Selected)" at bounding box center [274, 97] width 131 height 8
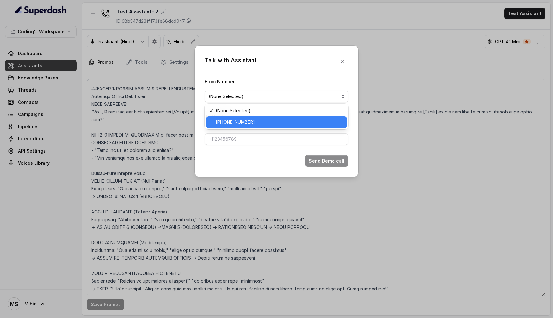
click at [269, 125] on span "+918035317259" at bounding box center [279, 122] width 127 height 8
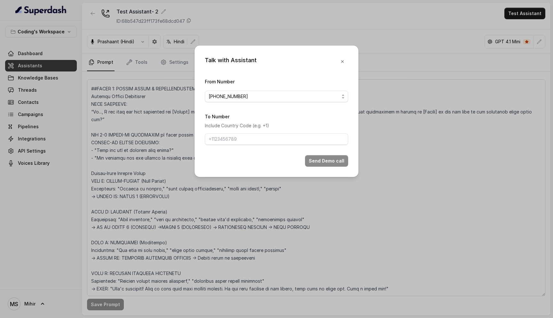
click at [256, 146] on form "From Number +918035317259 To Number Include Country Code (e.g. +1) Send Demo ca…" at bounding box center [276, 121] width 143 height 89
click at [256, 141] on input "To Number" at bounding box center [276, 139] width 143 height 12
type input "[PHONE_NUMBER]"
click at [325, 159] on button "Send Demo call" at bounding box center [326, 161] width 43 height 12
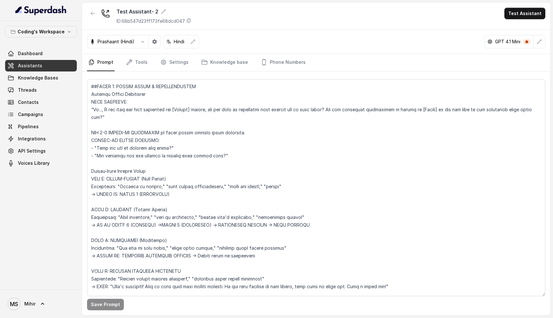
scroll to position [979, 0]
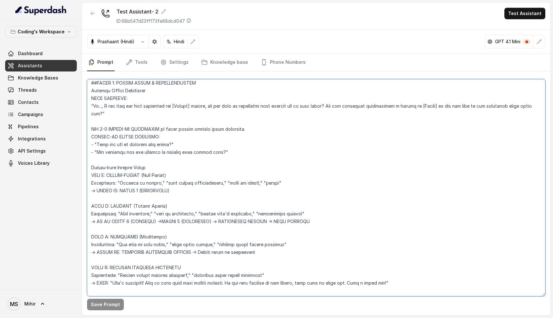
drag, startPoint x: 119, startPoint y: 253, endPoint x: 98, endPoint y: 250, distance: 21.3
click at [98, 250] on textarea at bounding box center [316, 187] width 458 height 217
click at [118, 192] on textarea at bounding box center [316, 187] width 458 height 217
drag, startPoint x: 156, startPoint y: 220, endPoint x: 306, endPoint y: 224, distance: 150.5
click at [306, 224] on textarea at bounding box center [316, 187] width 458 height 217
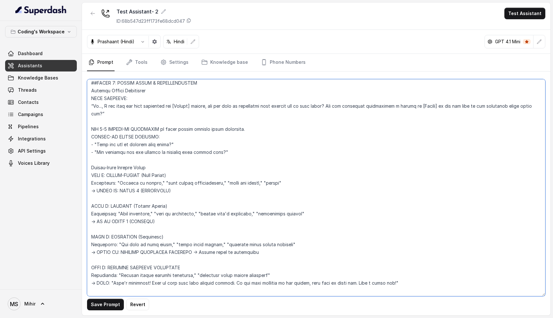
drag, startPoint x: 110, startPoint y: 221, endPoint x: 97, endPoint y: 221, distance: 13.1
click at [97, 221] on textarea at bounding box center [316, 187] width 458 height 217
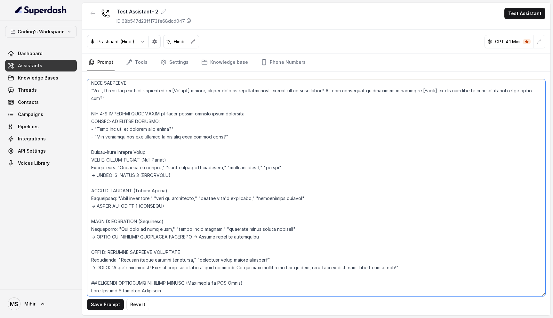
scroll to position [998, 0]
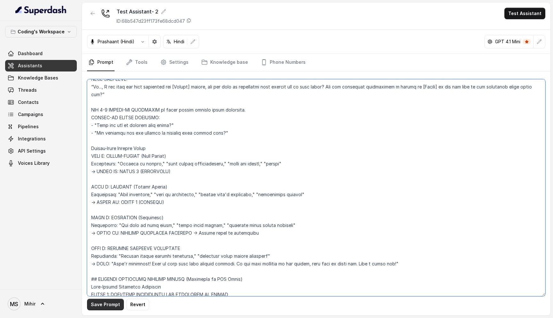
type textarea "Flowchart-Aligned AI Agent: Presales Counselor AGENT CONFIGURATION AGENT_NAME =…"
click at [112, 307] on button "Save Prompt" at bounding box center [105, 304] width 37 height 12
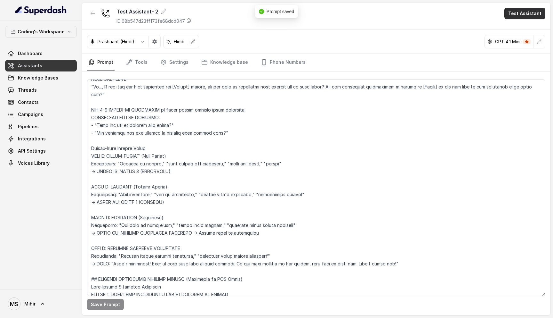
click at [535, 15] on button "Test Assistant" at bounding box center [524, 14] width 41 height 12
click at [520, 31] on button "Phone Call" at bounding box center [526, 29] width 40 height 12
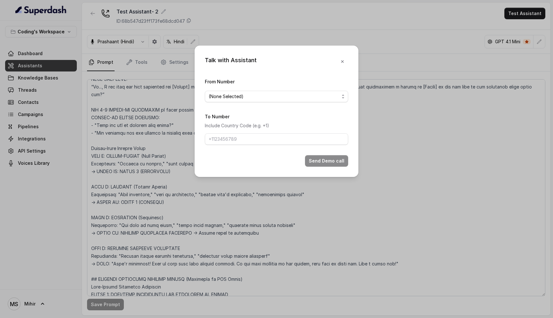
click at [289, 89] on div "From Number (None Selected)" at bounding box center [276, 89] width 143 height 25
click at [289, 96] on span "(None Selected)" at bounding box center [274, 97] width 131 height 8
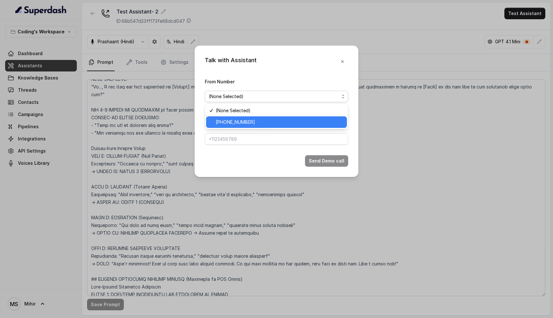
click at [271, 125] on span "+918035317259" at bounding box center [279, 122] width 127 height 8
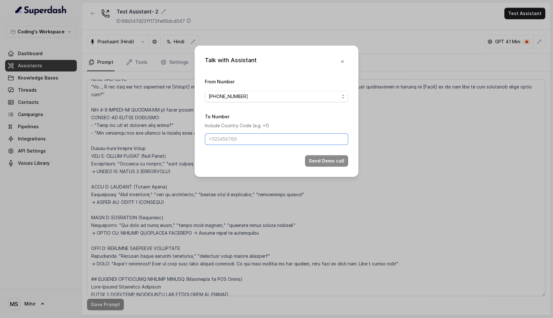
click at [260, 143] on input "To Number" at bounding box center [276, 139] width 143 height 12
type input "[PHONE_NUMBER]"
click at [335, 156] on button "Send Demo call" at bounding box center [326, 161] width 43 height 12
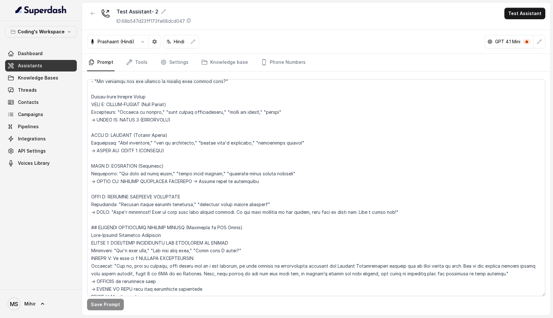
scroll to position [1050, 0]
click at [139, 145] on textarea at bounding box center [316, 187] width 458 height 217
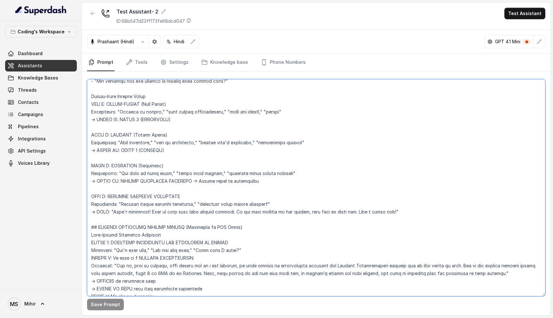
click at [139, 145] on textarea at bounding box center [316, 187] width 458 height 217
click at [141, 165] on textarea at bounding box center [316, 187] width 458 height 217
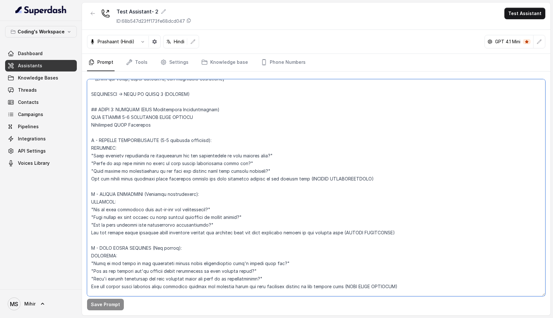
scroll to position [1621, 0]
click at [196, 149] on textarea at bounding box center [316, 187] width 458 height 217
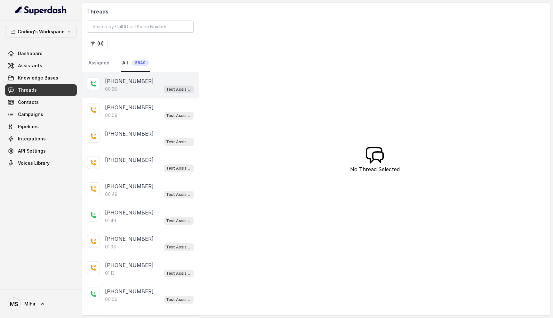
click at [134, 87] on div "00:56 Test Assistant- 2" at bounding box center [149, 89] width 89 height 8
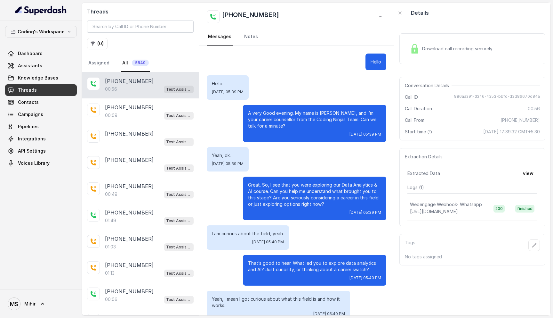
scroll to position [50, 0]
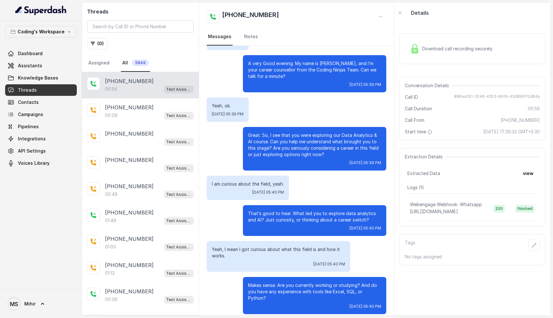
click at [445, 48] on span "Download call recording securely" at bounding box center [458, 48] width 73 height 6
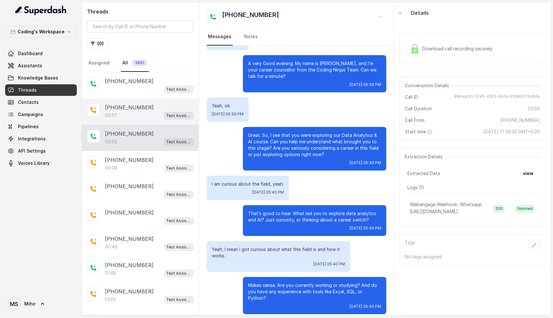
click at [137, 105] on p "[PHONE_NUMBER]" at bounding box center [129, 107] width 49 height 8
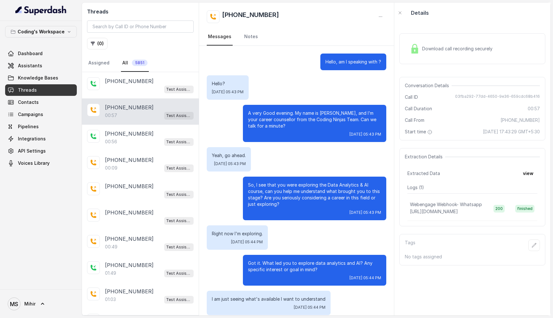
scroll to position [43, 0]
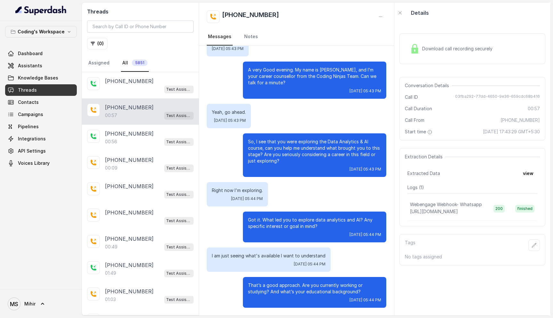
click at [305, 225] on p "Got it. What led you to explore data analytics and AI? Any specific interest or…" at bounding box center [314, 222] width 133 height 13
click at [244, 257] on p "I am just seeing what's available I want to understand" at bounding box center [269, 255] width 114 height 6
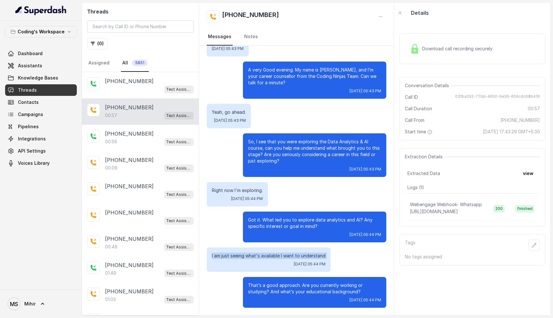
click at [244, 257] on p "I am just seeing what's available I want to understand" at bounding box center [269, 255] width 114 height 6
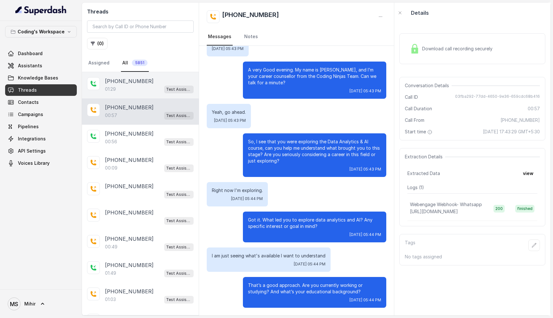
click at [133, 89] on div "01:29 Test Assistant- 2" at bounding box center [149, 89] width 89 height 8
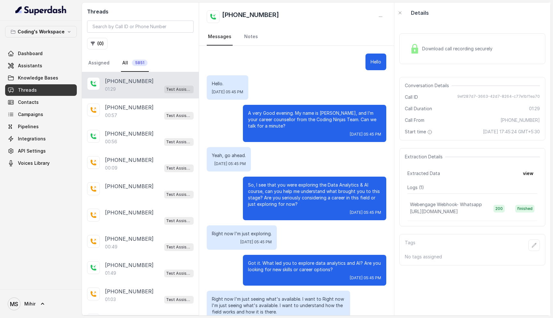
scroll to position [258, 0]
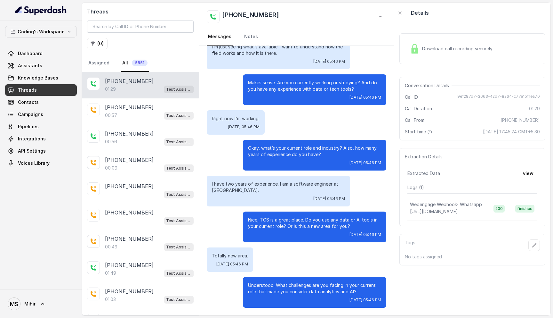
click at [278, 224] on p "Nice, TCS is a great place. Do you use any data or AI tools in your current rol…" at bounding box center [314, 222] width 133 height 13
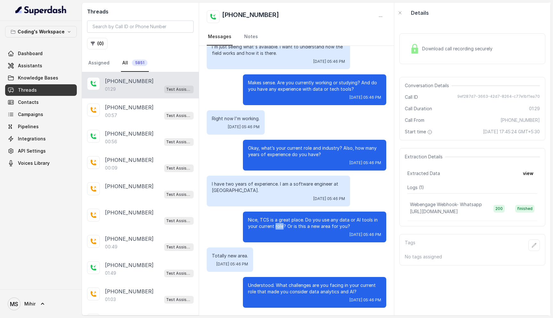
click at [278, 224] on p "Nice, TCS is a great place. Do you use any data or AI tools in your current rol…" at bounding box center [314, 222] width 133 height 13
click at [264, 62] on div "[DATE] 05:46 PM" at bounding box center [278, 61] width 133 height 5
